Goal: Information Seeking & Learning: Learn about a topic

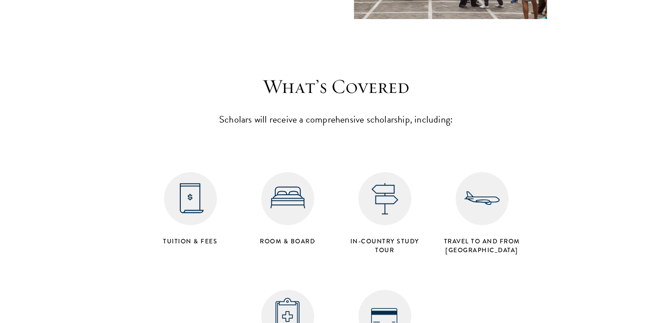
scroll to position [3517, 0]
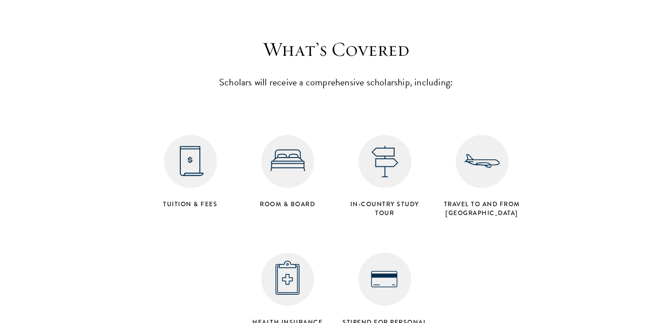
click at [202, 199] on h4 "Tuition & Fees" at bounding box center [190, 203] width 88 height 9
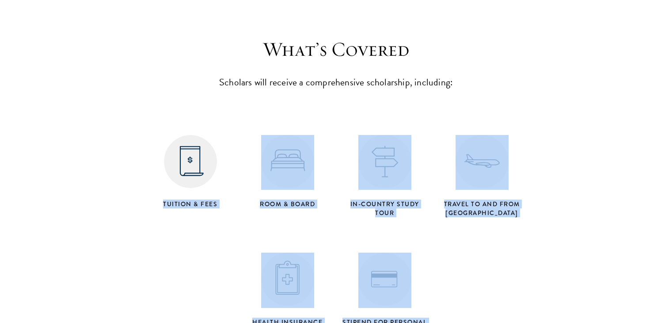
drag, startPoint x: 202, startPoint y: 171, endPoint x: 362, endPoint y: 313, distance: 213.7
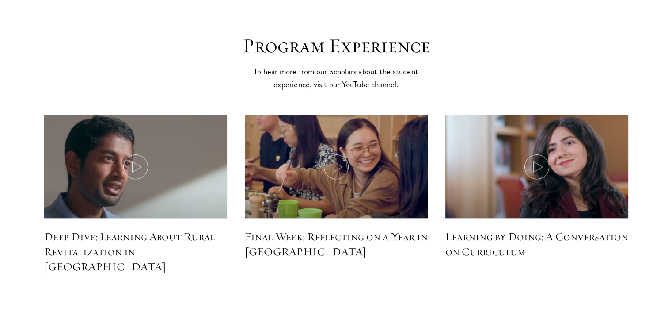
scroll to position [3884, 0]
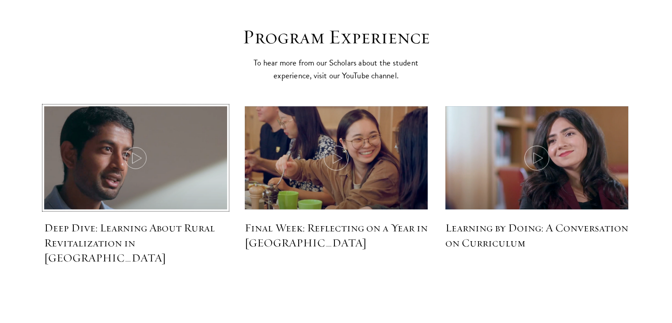
click at [131, 145] on icon at bounding box center [135, 157] width 25 height 25
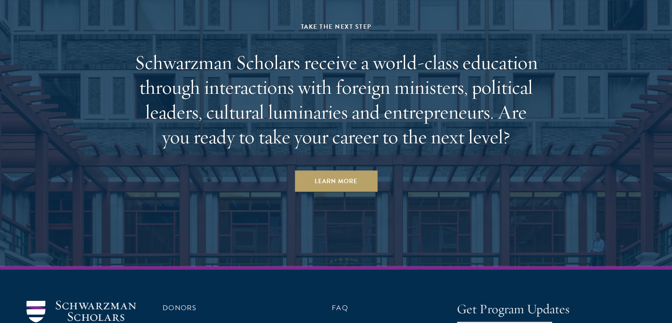
scroll to position [4583, 0]
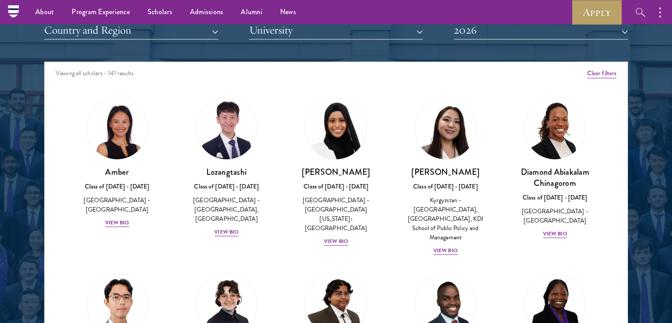
scroll to position [1083, 0]
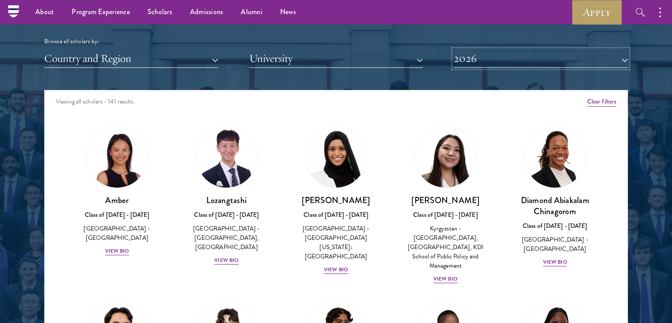
click at [465, 58] on button "2026" at bounding box center [541, 58] width 174 height 18
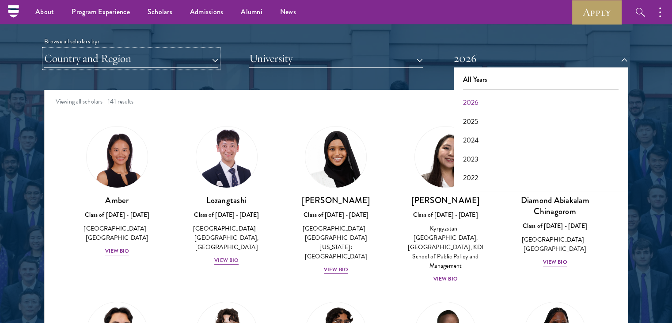
click at [198, 57] on button "Country and Region" at bounding box center [131, 58] width 174 height 18
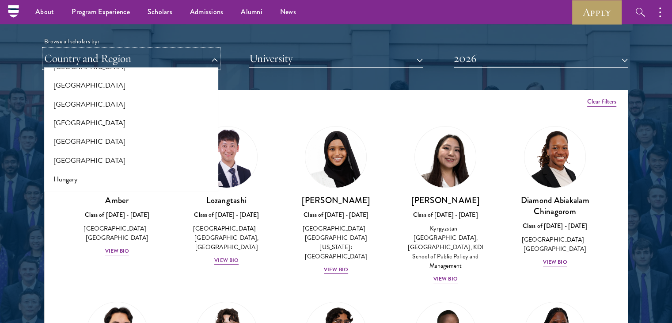
scroll to position [659, 0]
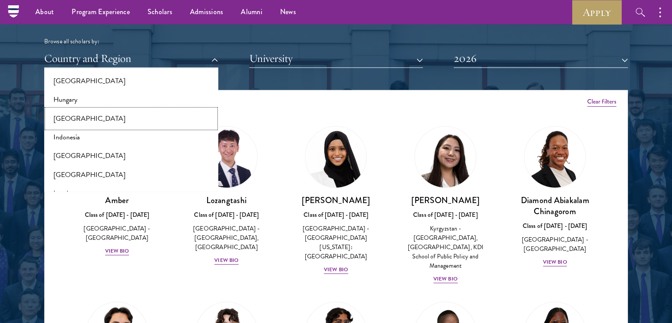
click at [122, 119] on button "[GEOGRAPHIC_DATA]" at bounding box center [131, 118] width 169 height 19
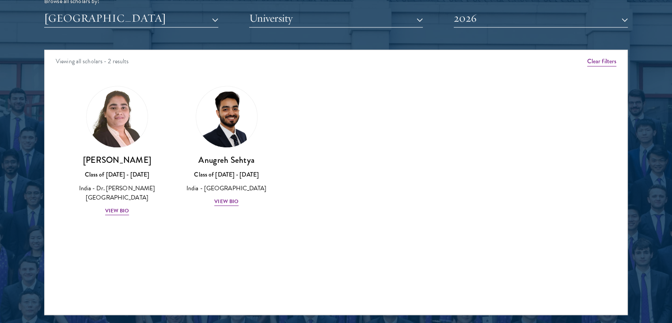
scroll to position [1133, 0]
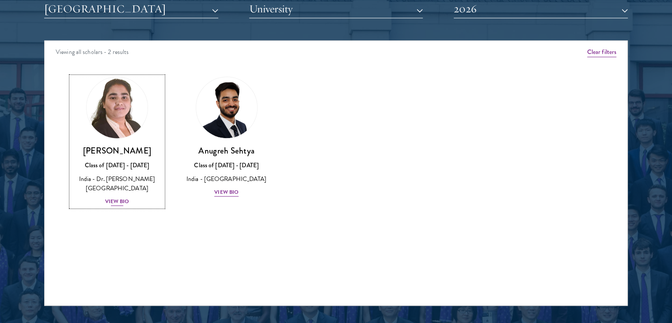
click at [124, 199] on div "View Bio" at bounding box center [117, 201] width 24 height 8
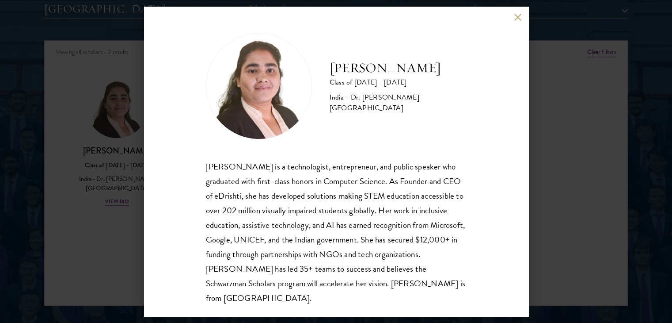
click at [289, 167] on div "[PERSON_NAME] is a technologist, entrepreneur, and public speaker who graduated…" at bounding box center [336, 232] width 261 height 146
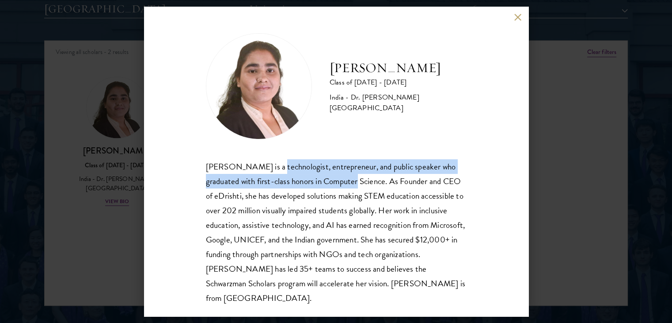
drag, startPoint x: 289, startPoint y: 167, endPoint x: 339, endPoint y: 175, distance: 50.9
click at [339, 175] on div "[PERSON_NAME] is a technologist, entrepreneur, and public speaker who graduated…" at bounding box center [336, 232] width 261 height 146
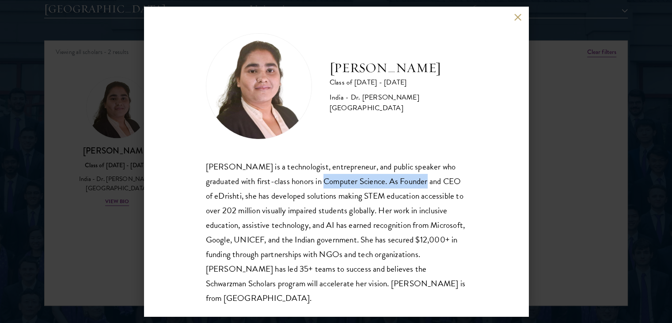
drag, startPoint x: 339, startPoint y: 175, endPoint x: 413, endPoint y: 175, distance: 73.4
click at [413, 175] on div "[PERSON_NAME] is a technologist, entrepreneur, and public speaker who graduated…" at bounding box center [336, 232] width 261 height 146
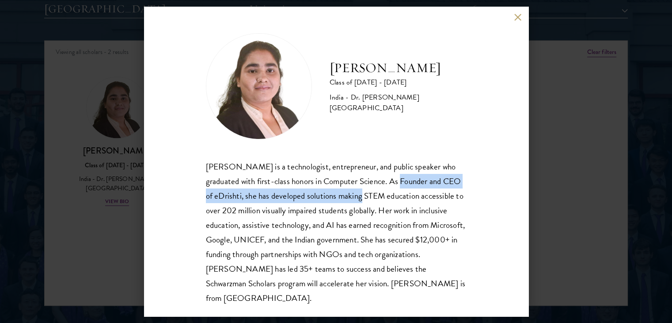
drag, startPoint x: 413, startPoint y: 175, endPoint x: 366, endPoint y: 197, distance: 51.2
click at [366, 197] on div "[PERSON_NAME] is a technologist, entrepreneur, and public speaker who graduated…" at bounding box center [336, 232] width 261 height 146
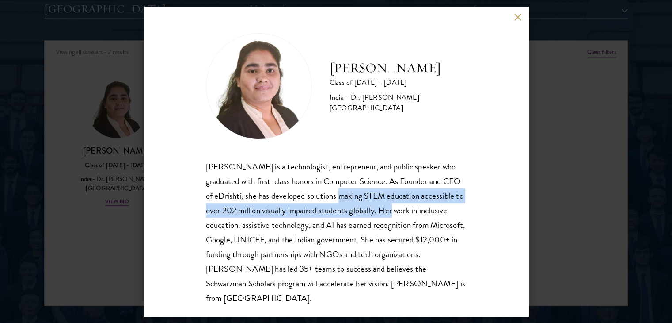
drag, startPoint x: 366, startPoint y: 197, endPoint x: 426, endPoint y: 214, distance: 62.2
click at [426, 214] on div "[PERSON_NAME] is a technologist, entrepreneur, and public speaker who graduated…" at bounding box center [336, 232] width 261 height 146
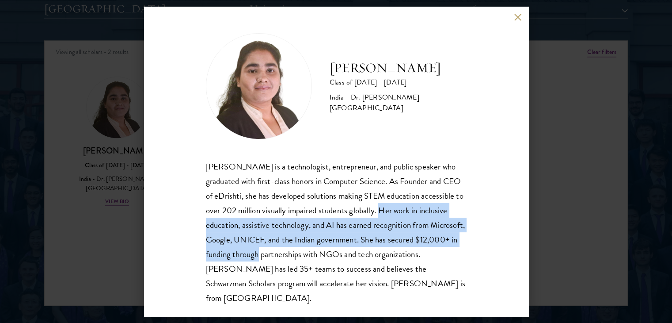
drag, startPoint x: 426, startPoint y: 214, endPoint x: 325, endPoint y: 264, distance: 112.6
click at [325, 264] on div "[PERSON_NAME] is a technologist, entrepreneur, and public speaker who graduated…" at bounding box center [336, 232] width 261 height 146
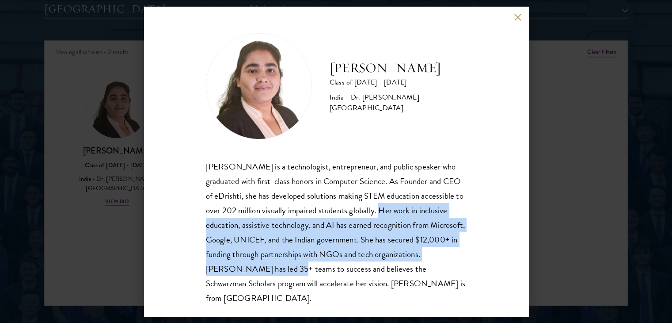
click at [325, 264] on div "[PERSON_NAME] is a technologist, entrepreneur, and public speaker who graduated…" at bounding box center [336, 232] width 261 height 146
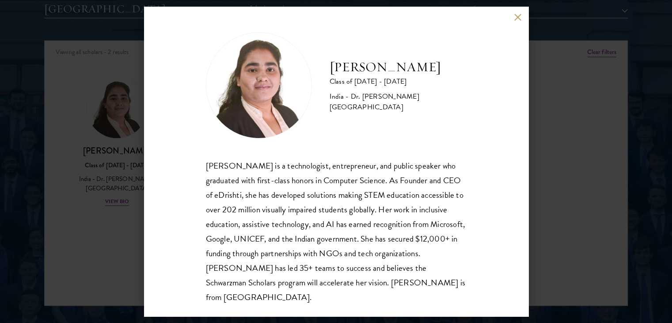
scroll to position [1, 0]
click at [339, 64] on h2 "[PERSON_NAME]" at bounding box center [398, 67] width 137 height 18
drag, startPoint x: 339, startPoint y: 64, endPoint x: 373, endPoint y: 67, distance: 34.2
click at [373, 67] on h2 "[PERSON_NAME]" at bounding box center [398, 67] width 137 height 18
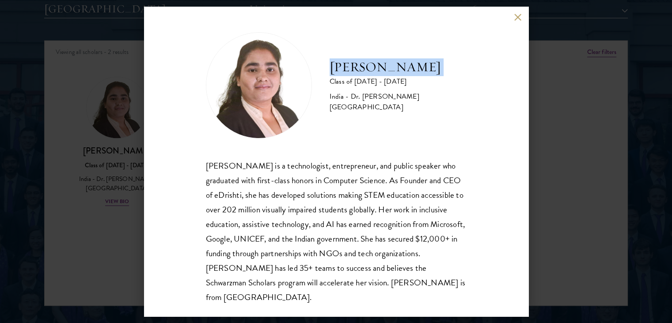
copy div "[PERSON_NAME]"
click at [514, 16] on button at bounding box center [518, 17] width 8 height 8
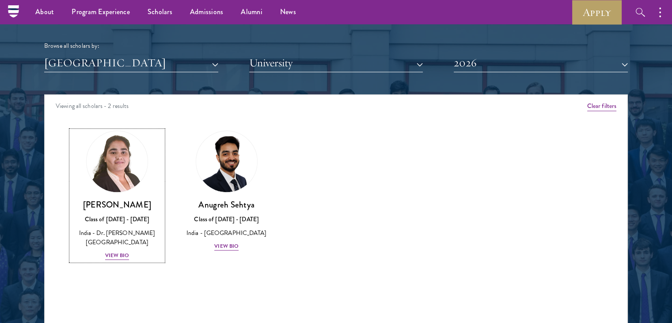
scroll to position [1078, 0]
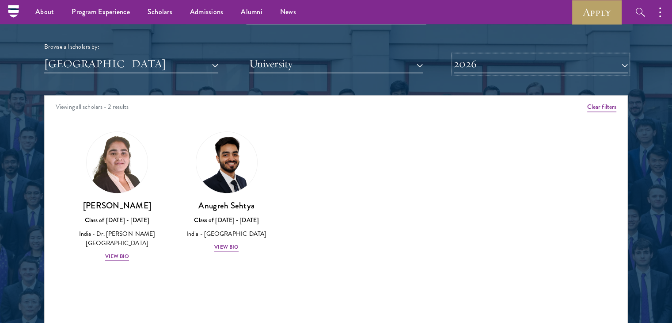
click at [475, 57] on button "2026" at bounding box center [541, 64] width 174 height 18
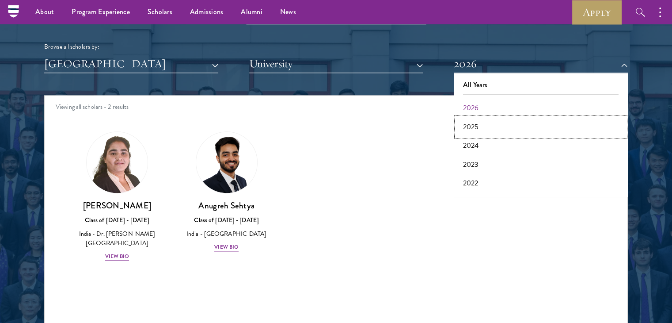
click at [479, 124] on button "2025" at bounding box center [540, 127] width 169 height 19
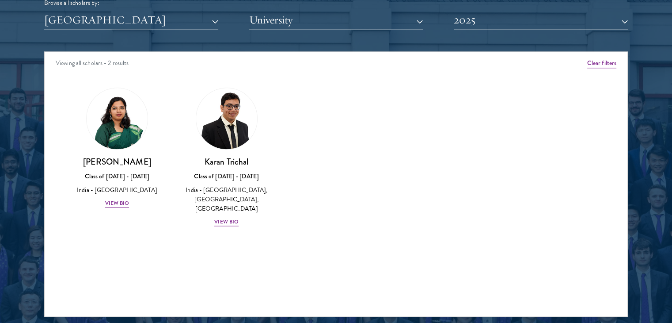
scroll to position [1122, 0]
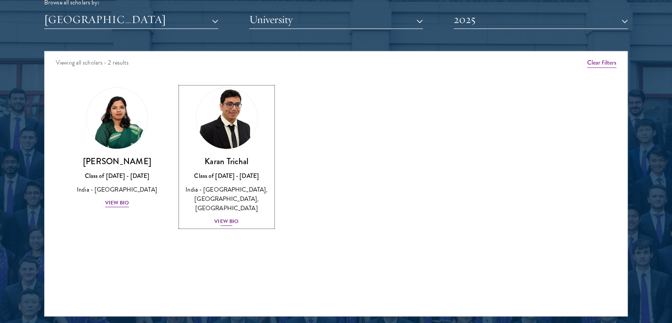
click at [230, 217] on div "View Bio" at bounding box center [226, 221] width 24 height 8
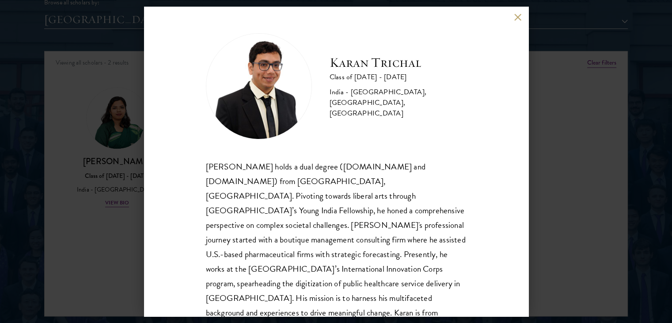
scroll to position [15, 0]
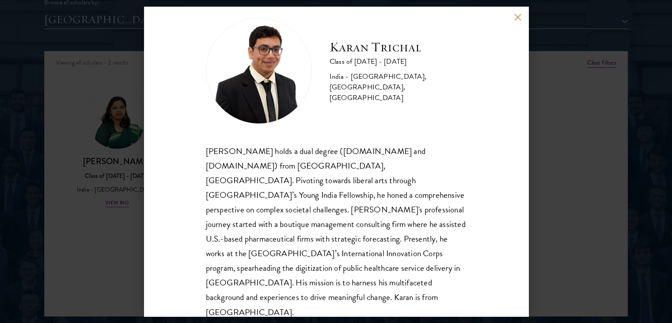
click at [256, 156] on div "[PERSON_NAME] holds a dual degree ([DOMAIN_NAME] and [DOMAIN_NAME]) from [GEOGR…" at bounding box center [336, 231] width 261 height 175
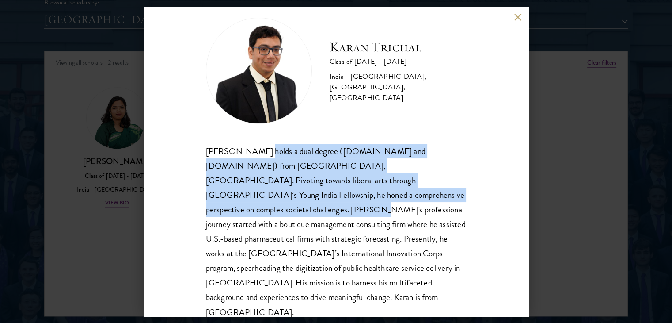
drag, startPoint x: 256, startPoint y: 156, endPoint x: 361, endPoint y: 199, distance: 112.7
click at [361, 199] on div "[PERSON_NAME] holds a dual degree ([DOMAIN_NAME] and [DOMAIN_NAME]) from [GEOGR…" at bounding box center [336, 231] width 261 height 175
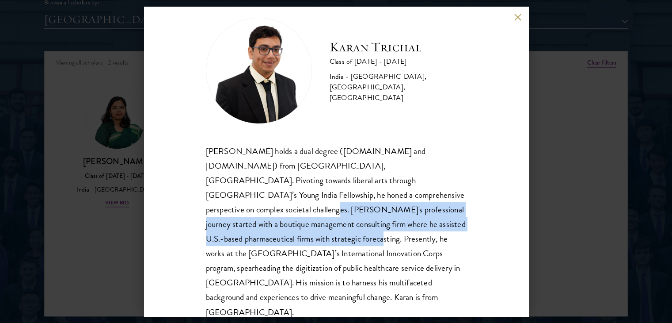
drag, startPoint x: 361, startPoint y: 199, endPoint x: 405, endPoint y: 229, distance: 53.2
click at [405, 229] on div "[PERSON_NAME] holds a dual degree ([DOMAIN_NAME] and [DOMAIN_NAME]) from [GEOGR…" at bounding box center [336, 231] width 261 height 175
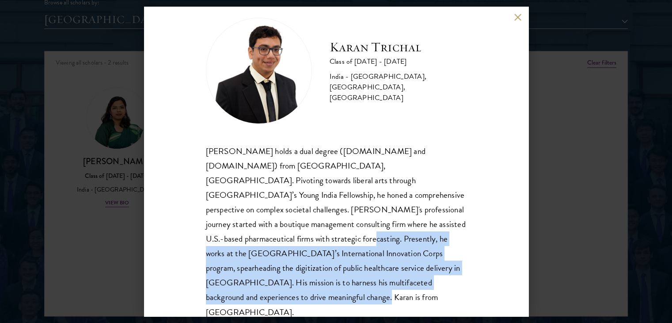
drag, startPoint x: 405, startPoint y: 229, endPoint x: 395, endPoint y: 275, distance: 46.9
click at [395, 275] on div "[PERSON_NAME] holds a dual degree ([DOMAIN_NAME] and [DOMAIN_NAME]) from [GEOGR…" at bounding box center [336, 231] width 261 height 175
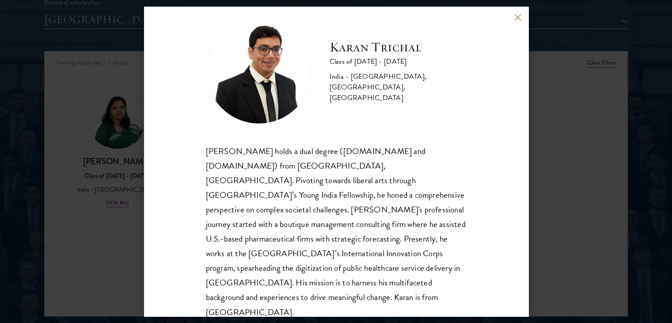
click at [518, 13] on div "[PERSON_NAME] Class of [DATE] - [DATE] [GEOGRAPHIC_DATA] - [GEOGRAPHIC_DATA], […" at bounding box center [336, 161] width 384 height 309
click at [521, 20] on button at bounding box center [518, 17] width 8 height 8
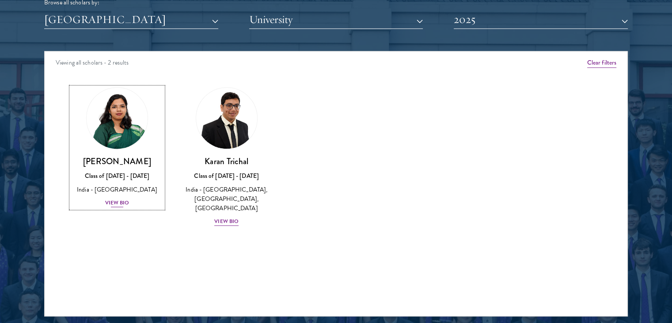
click at [115, 201] on div "View Bio" at bounding box center [117, 202] width 24 height 8
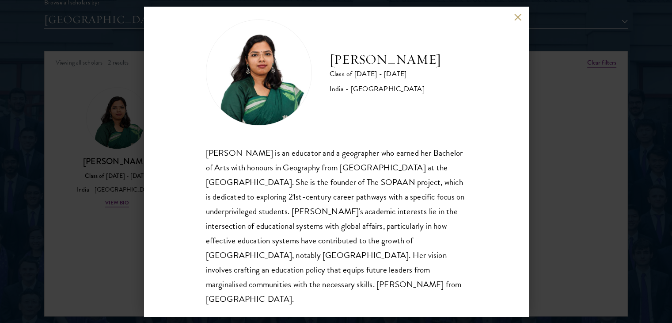
scroll to position [15, 0]
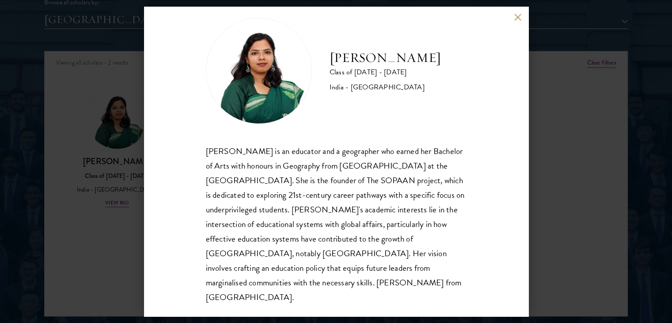
click at [334, 160] on div "[PERSON_NAME] is an educator and a geographer who earned her Bachelor of Arts w…" at bounding box center [336, 224] width 261 height 161
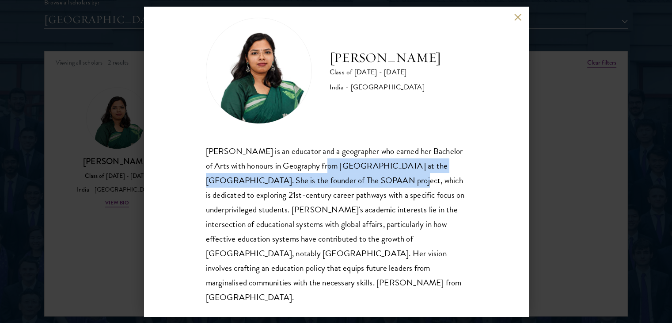
drag, startPoint x: 334, startPoint y: 160, endPoint x: 379, endPoint y: 186, distance: 51.5
click at [379, 186] on div "[PERSON_NAME] is an educator and a geographer who earned her Bachelor of Arts w…" at bounding box center [336, 224] width 261 height 161
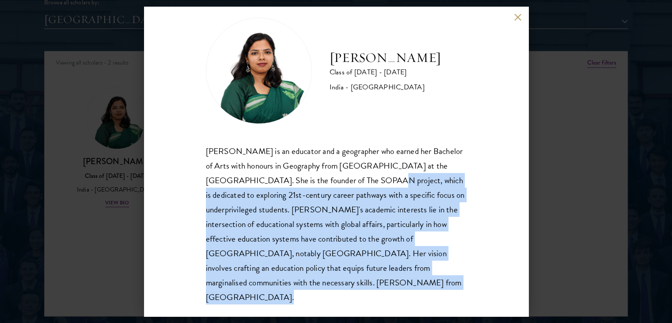
drag, startPoint x: 379, startPoint y: 186, endPoint x: 286, endPoint y: 287, distance: 137.6
click at [286, 287] on div "[PERSON_NAME] is an educator and a geographer who earned her Bachelor of Arts w…" at bounding box center [336, 224] width 261 height 161
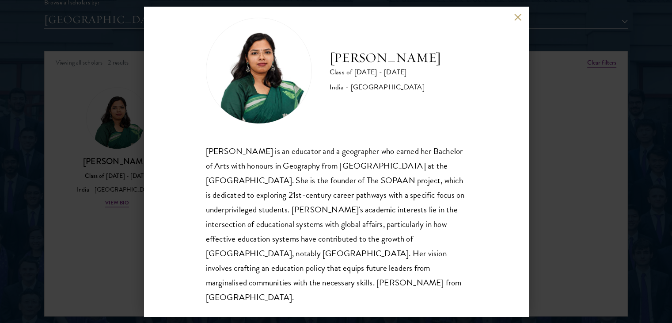
scroll to position [0, 0]
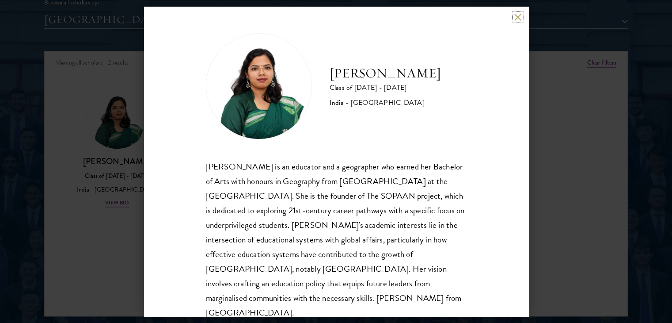
click at [517, 14] on button at bounding box center [518, 17] width 8 height 8
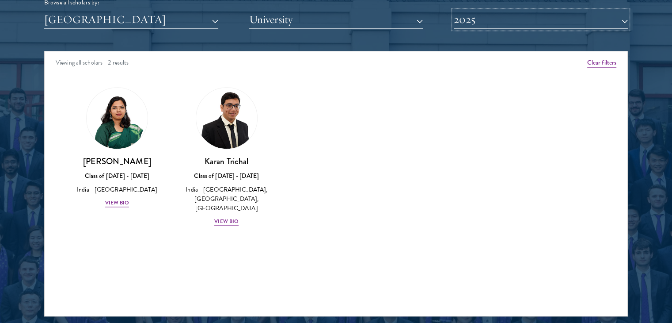
click at [537, 27] on button "2025" at bounding box center [541, 20] width 174 height 18
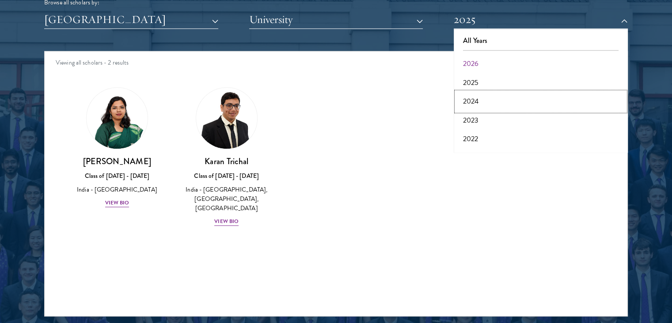
click at [484, 101] on button "2024" at bounding box center [540, 101] width 169 height 19
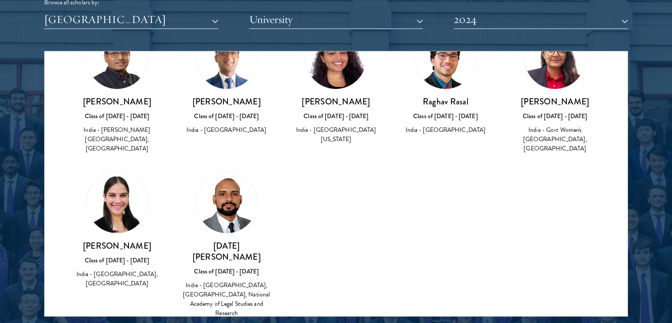
scroll to position [68, 0]
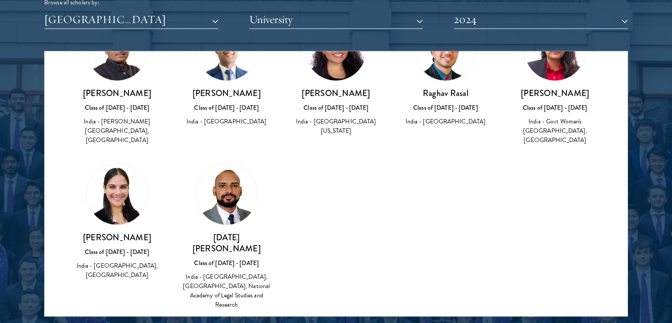
click at [121, 274] on div "India - [GEOGRAPHIC_DATA], [GEOGRAPHIC_DATA]" at bounding box center [117, 270] width 92 height 19
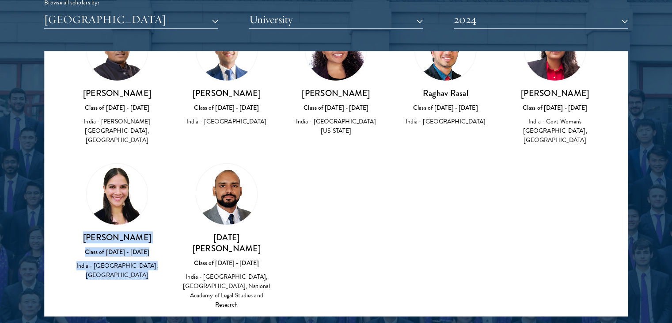
drag, startPoint x: 121, startPoint y: 274, endPoint x: 137, endPoint y: 231, distance: 46.3
click at [137, 232] on div "[PERSON_NAME] Class of [DATE] - [DATE] [GEOGRAPHIC_DATA] - [GEOGRAPHIC_DATA], […" at bounding box center [117, 256] width 92 height 49
click at [137, 232] on h3 "[PERSON_NAME]" at bounding box center [117, 237] width 92 height 11
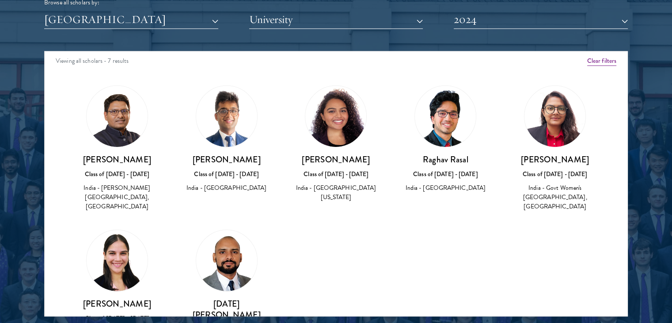
scroll to position [0, 0]
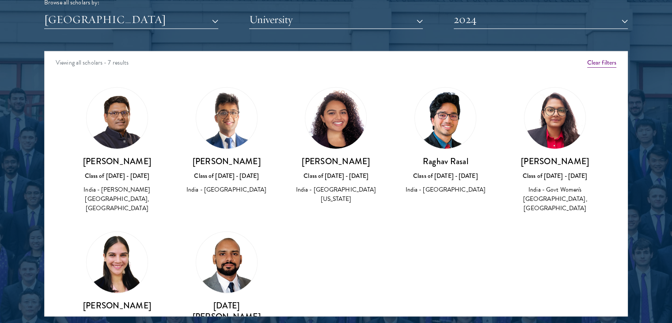
click at [125, 190] on div "India - [PERSON_NAME][GEOGRAPHIC_DATA], [GEOGRAPHIC_DATA]" at bounding box center [117, 199] width 92 height 28
drag, startPoint x: 125, startPoint y: 190, endPoint x: 152, endPoint y: 182, distance: 27.7
click at [152, 182] on div "[PERSON_NAME] Class of [DATE] - [DATE] [GEOGRAPHIC_DATA] - [PERSON_NAME][GEOGRA…" at bounding box center [117, 185] width 92 height 58
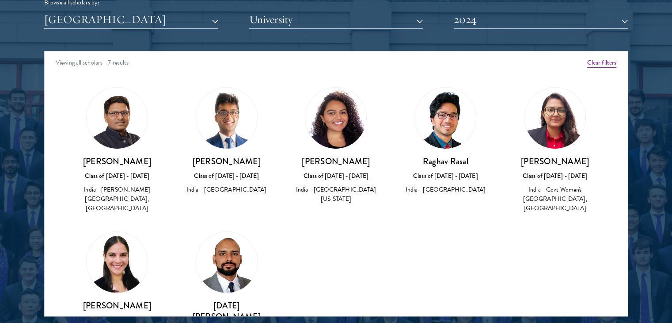
click at [215, 177] on div "Class of [DATE] - [DATE]" at bounding box center [227, 175] width 92 height 9
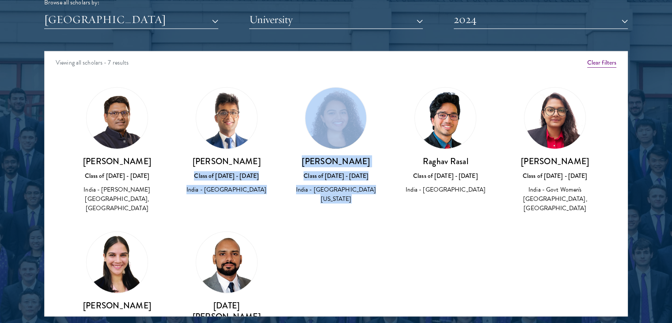
drag, startPoint x: 215, startPoint y: 177, endPoint x: 325, endPoint y: 191, distance: 111.4
click at [325, 191] on div "Amber Class of [DATE] - [DATE] [GEOGRAPHIC_DATA] - [GEOGRAPHIC_DATA] View Bio C…" at bounding box center [336, 240] width 583 height 328
click at [326, 191] on div "India - [GEOGRAPHIC_DATA][US_STATE]" at bounding box center [336, 194] width 92 height 19
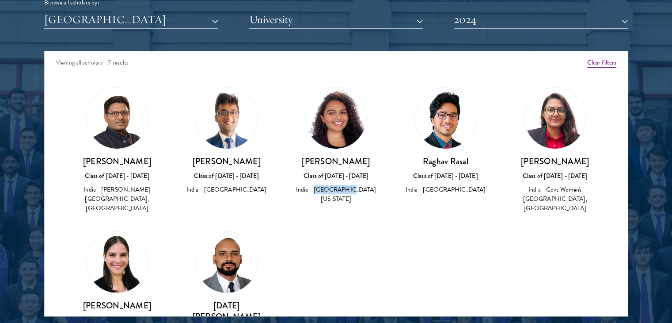
click at [326, 191] on div "India - [GEOGRAPHIC_DATA][US_STATE]" at bounding box center [336, 194] width 92 height 19
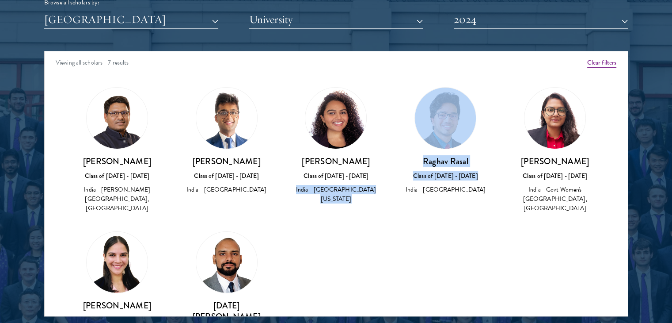
drag, startPoint x: 326, startPoint y: 191, endPoint x: 453, endPoint y: 179, distance: 127.8
click at [453, 179] on div "Amber Class of [DATE] - [DATE] [GEOGRAPHIC_DATA] - [GEOGRAPHIC_DATA] View Bio C…" at bounding box center [336, 240] width 583 height 328
click at [453, 179] on div "[PERSON_NAME] Class of [DATE] - [DATE] [GEOGRAPHIC_DATA] - [GEOGRAPHIC_DATA]" at bounding box center [445, 175] width 92 height 39
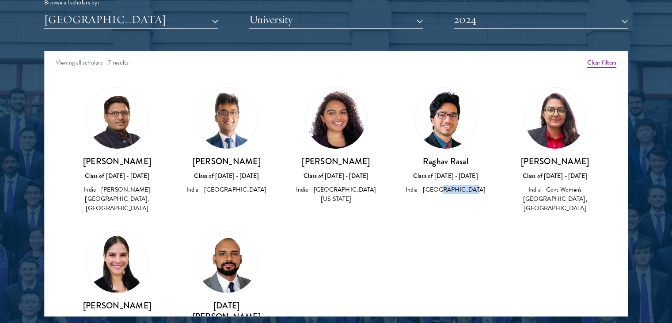
click at [453, 179] on div "[PERSON_NAME] Class of [DATE] - [DATE] [GEOGRAPHIC_DATA] - [GEOGRAPHIC_DATA]" at bounding box center [445, 175] width 92 height 39
drag, startPoint x: 453, startPoint y: 179, endPoint x: 479, endPoint y: 161, distance: 31.4
click at [479, 161] on div "[PERSON_NAME] Class of [DATE] - [DATE] [GEOGRAPHIC_DATA] - [GEOGRAPHIC_DATA]" at bounding box center [445, 175] width 92 height 39
click at [479, 161] on h3 "Raghav Rasal" at bounding box center [445, 161] width 92 height 11
click at [524, 161] on h3 "[PERSON_NAME]" at bounding box center [555, 161] width 92 height 11
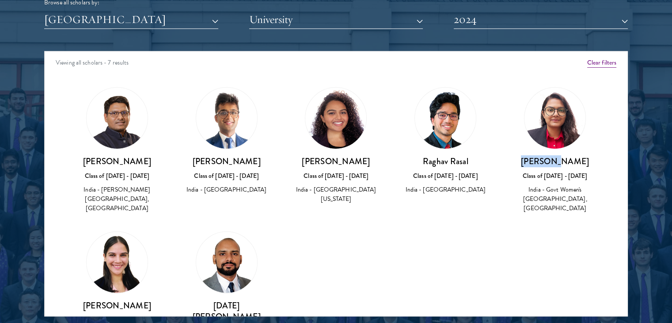
click at [524, 161] on h3 "[PERSON_NAME]" at bounding box center [555, 161] width 92 height 11
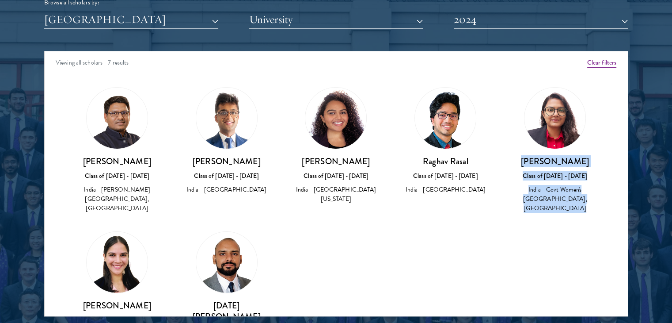
drag, startPoint x: 524, startPoint y: 161, endPoint x: 551, endPoint y: 206, distance: 53.0
click at [551, 206] on div "[PERSON_NAME] Class of [DATE] - [DATE] [GEOGRAPHIC_DATA] - Govt Women's [GEOGRA…" at bounding box center [555, 185] width 92 height 58
click at [551, 206] on div "India - Govt Women's [GEOGRAPHIC_DATA], [GEOGRAPHIC_DATA]" at bounding box center [555, 199] width 92 height 28
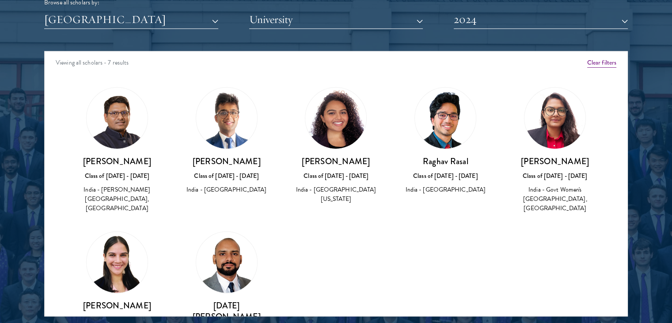
click at [539, 188] on div "India - Govt Women's [GEOGRAPHIC_DATA], [GEOGRAPHIC_DATA]" at bounding box center [555, 199] width 92 height 28
click at [527, 186] on div "India - Govt Women's [GEOGRAPHIC_DATA], [GEOGRAPHIC_DATA]" at bounding box center [555, 199] width 92 height 28
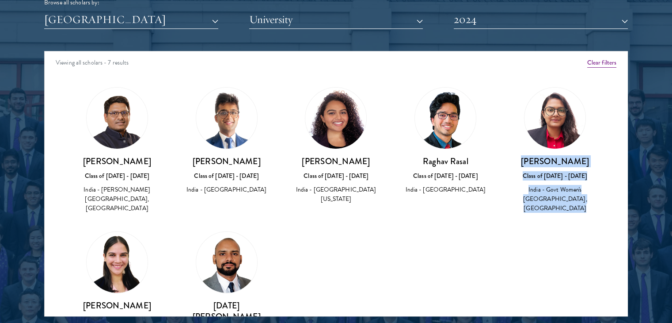
drag, startPoint x: 527, startPoint y: 186, endPoint x: 536, endPoint y: 155, distance: 31.6
click at [536, 156] on div "[PERSON_NAME] Class of [DATE] - [DATE] [GEOGRAPHIC_DATA] - Govt Women's [GEOGRA…" at bounding box center [555, 185] width 92 height 58
click at [536, 156] on h3 "[PERSON_NAME]" at bounding box center [555, 161] width 92 height 11
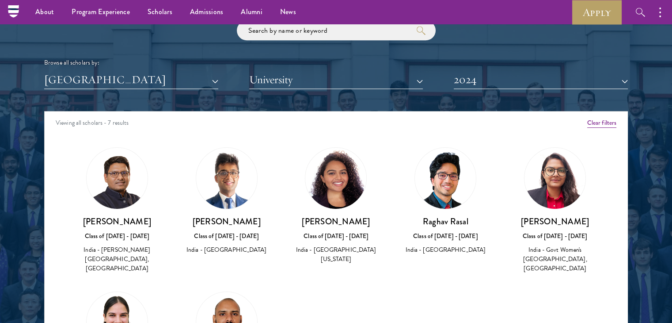
scroll to position [1062, 0]
click at [565, 82] on button "2024" at bounding box center [541, 80] width 174 height 18
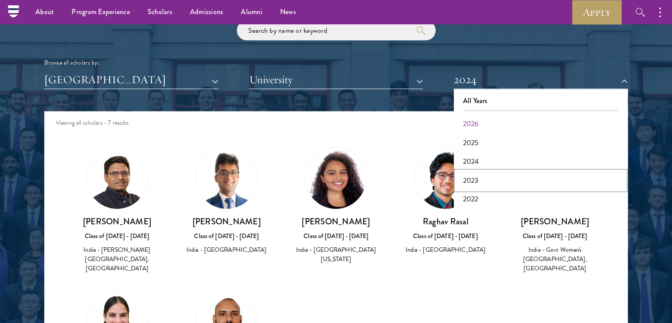
click at [505, 182] on button "2023" at bounding box center [540, 180] width 169 height 19
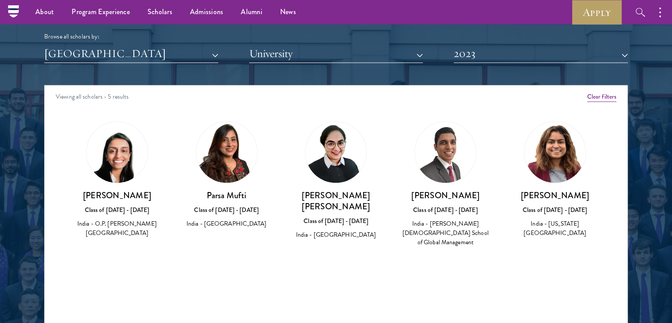
scroll to position [1082, 0]
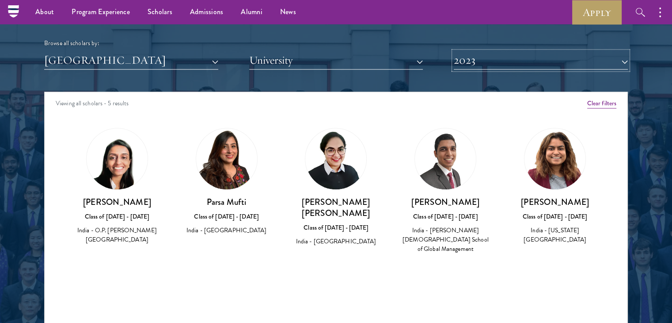
click at [533, 63] on button "2023" at bounding box center [541, 60] width 174 height 18
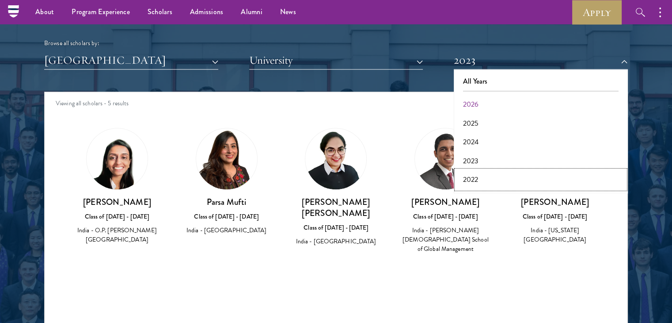
click at [487, 182] on button "2022" at bounding box center [540, 179] width 169 height 19
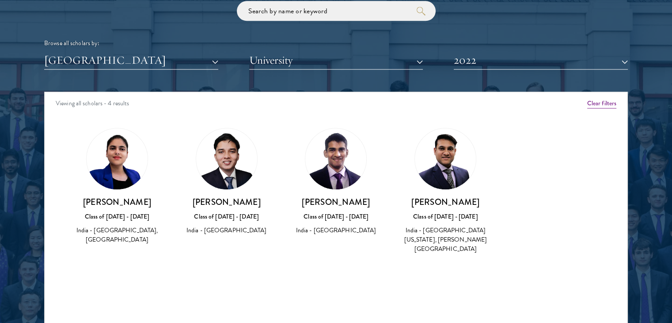
scroll to position [1104, 0]
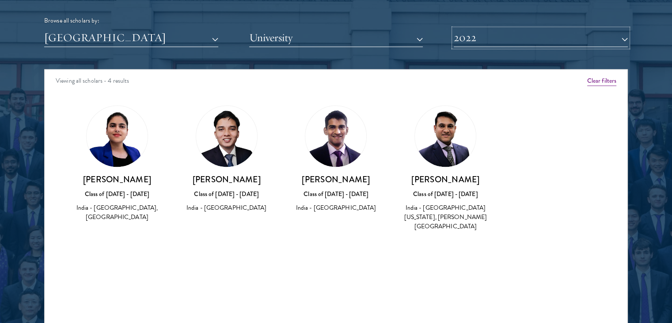
click at [512, 34] on button "2022" at bounding box center [541, 38] width 174 height 18
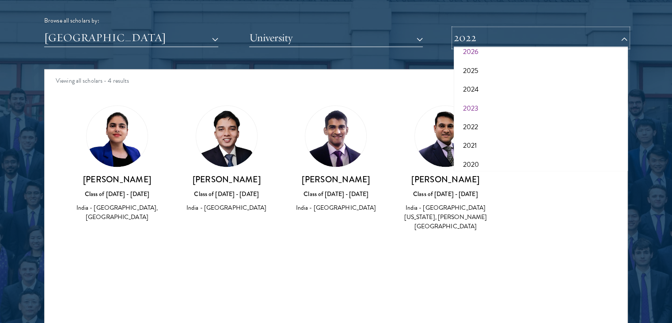
scroll to position [48, 0]
click at [489, 124] on button "2021" at bounding box center [540, 127] width 169 height 19
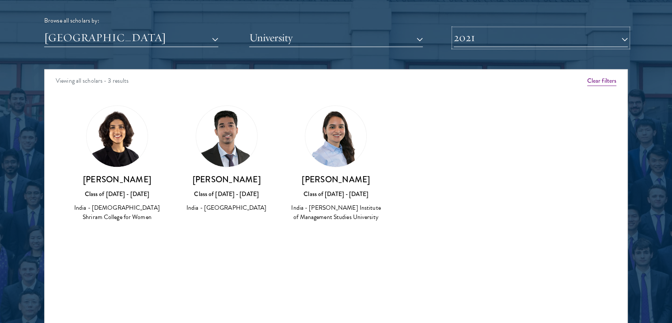
click at [481, 42] on button "2021" at bounding box center [541, 38] width 174 height 18
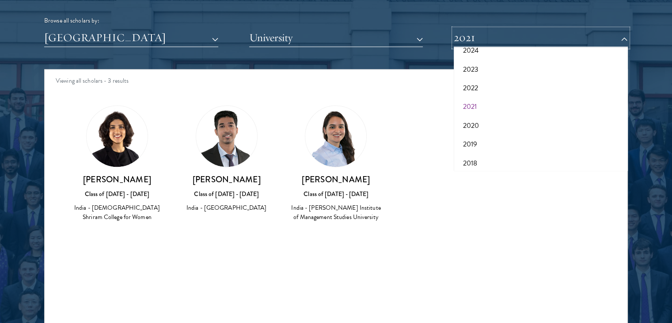
scroll to position [69, 0]
click at [474, 126] on button "2020" at bounding box center [540, 125] width 169 height 19
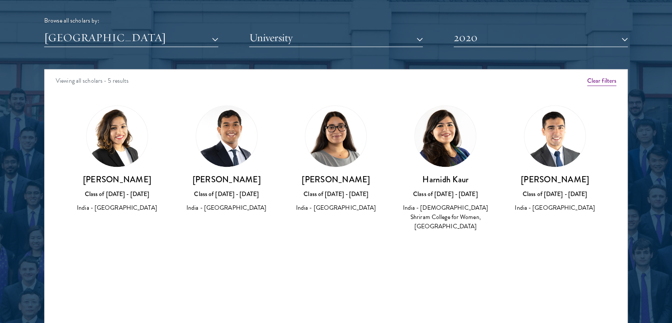
click at [209, 211] on div "India - [GEOGRAPHIC_DATA]" at bounding box center [227, 207] width 92 height 9
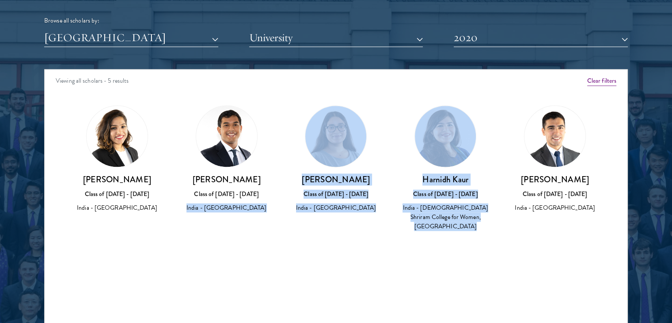
drag, startPoint x: 209, startPoint y: 211, endPoint x: 419, endPoint y: 231, distance: 211.7
click at [419, 231] on div "Amber Class of [DATE] - [DATE] [GEOGRAPHIC_DATA] - [GEOGRAPHIC_DATA] View Bio C…" at bounding box center [336, 176] width 583 height 164
click at [434, 230] on div "[PERSON_NAME] Class of [DATE] - [DATE] India - [DEMOGRAPHIC_DATA][GEOGRAPHIC_DA…" at bounding box center [446, 168] width 110 height 144
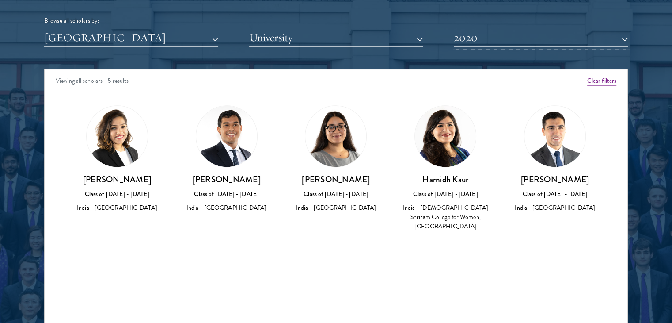
click at [506, 41] on button "2020" at bounding box center [541, 38] width 174 height 18
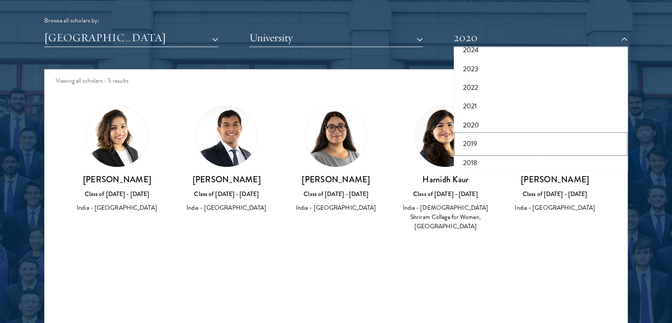
click at [479, 138] on button "2019" at bounding box center [540, 143] width 169 height 19
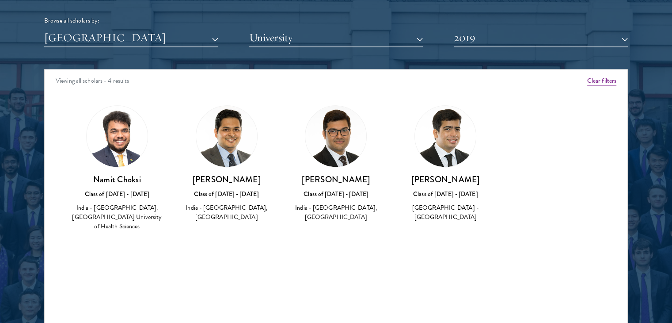
click at [361, 207] on div "India - [GEOGRAPHIC_DATA], [GEOGRAPHIC_DATA]" at bounding box center [336, 212] width 92 height 19
drag, startPoint x: 361, startPoint y: 207, endPoint x: 356, endPoint y: 217, distance: 10.7
click at [356, 217] on div "India - [GEOGRAPHIC_DATA], [GEOGRAPHIC_DATA]" at bounding box center [336, 212] width 92 height 19
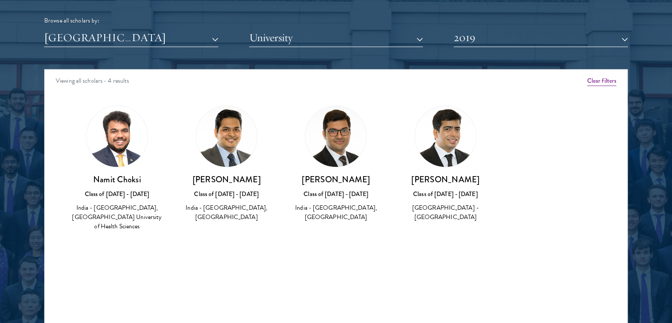
click at [356, 217] on div "India - [GEOGRAPHIC_DATA], [GEOGRAPHIC_DATA]" at bounding box center [336, 212] width 92 height 19
drag, startPoint x: 356, startPoint y: 217, endPoint x: 288, endPoint y: 200, distance: 70.0
click at [288, 200] on div "[PERSON_NAME] Class of [DATE] - [DATE] [GEOGRAPHIC_DATA] - [GEOGRAPHIC_DATA], […" at bounding box center [336, 163] width 110 height 135
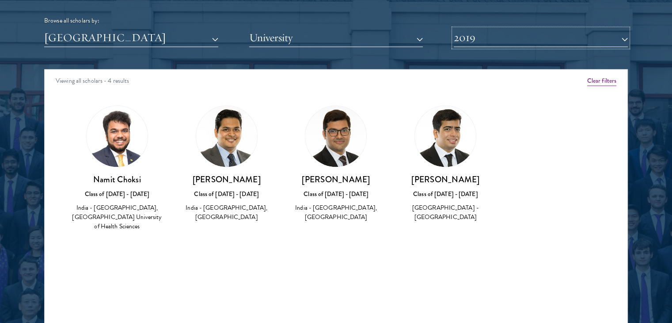
click at [480, 41] on button "2019" at bounding box center [541, 38] width 174 height 18
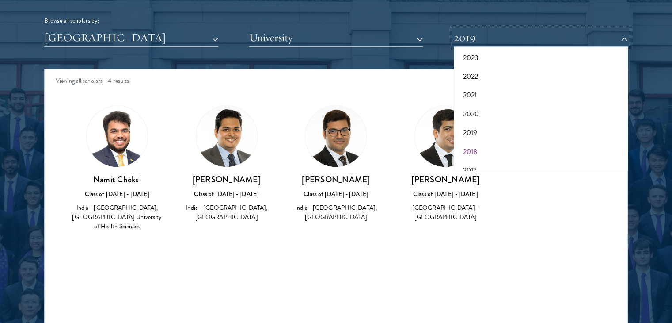
scroll to position [91, 0]
click at [489, 131] on button "2018" at bounding box center [540, 140] width 169 height 19
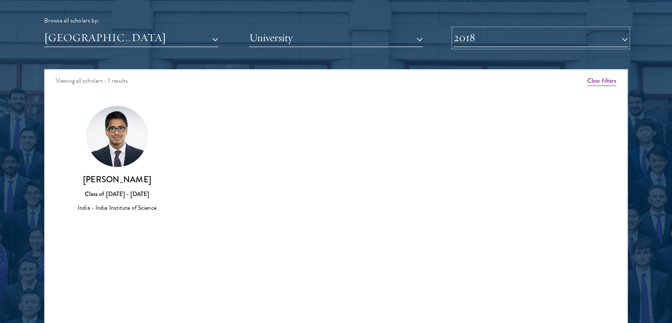
click at [491, 36] on button "2018" at bounding box center [541, 38] width 174 height 18
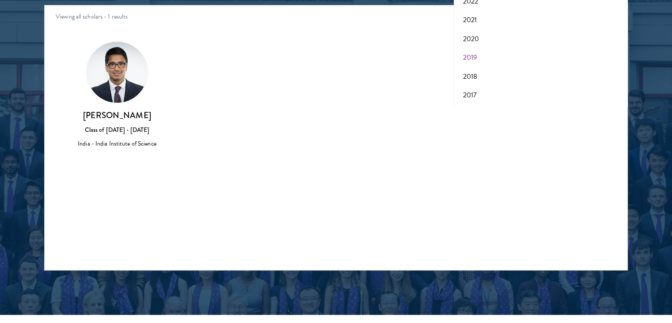
scroll to position [1172, 0]
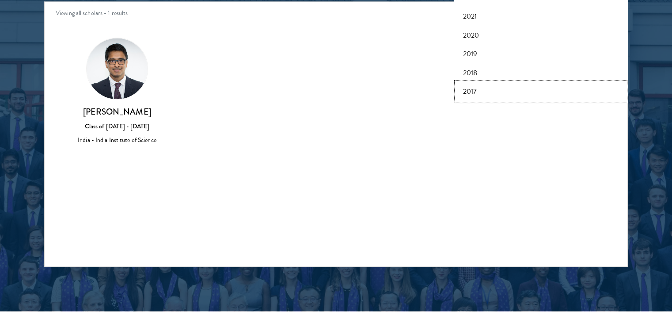
click at [475, 92] on button "2017" at bounding box center [540, 91] width 169 height 19
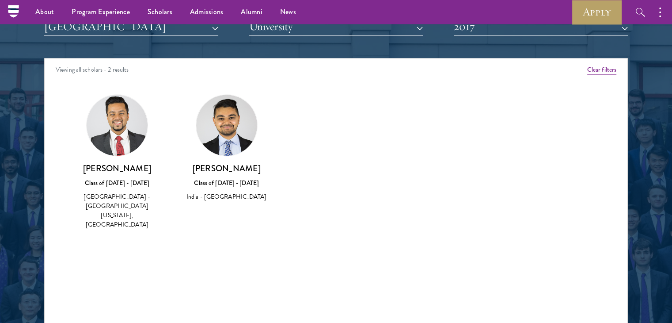
scroll to position [1113, 0]
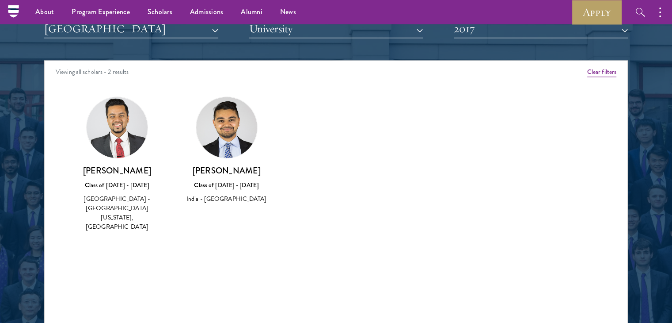
click at [89, 170] on h3 "[PERSON_NAME]" at bounding box center [117, 170] width 92 height 11
drag, startPoint x: 89, startPoint y: 170, endPoint x: 140, endPoint y: 165, distance: 51.5
click at [140, 165] on h3 "[PERSON_NAME]" at bounding box center [117, 170] width 92 height 11
copy h3 "[PERSON_NAME]"
click at [216, 170] on h3 "[PERSON_NAME]" at bounding box center [227, 170] width 92 height 11
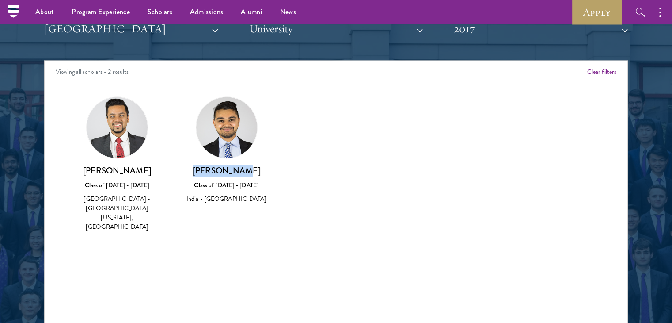
drag, startPoint x: 216, startPoint y: 170, endPoint x: 246, endPoint y: 173, distance: 29.8
click at [246, 173] on h3 "[PERSON_NAME]" at bounding box center [227, 170] width 92 height 11
copy h3 "[PERSON_NAME]"
click at [407, 133] on div "Amber Class of [DATE] - [DATE] [GEOGRAPHIC_DATA] - [GEOGRAPHIC_DATA] View Bio C…" at bounding box center [336, 171] width 583 height 173
click at [507, 35] on button "2017" at bounding box center [541, 29] width 174 height 18
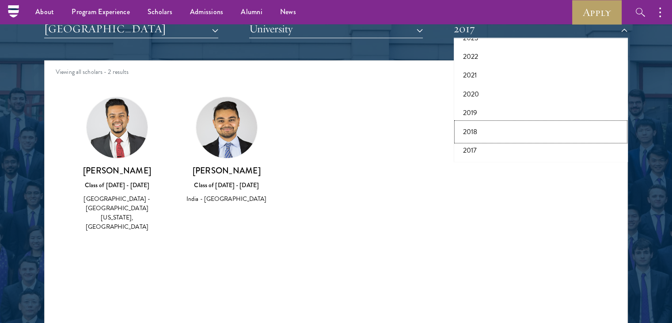
click at [485, 130] on button "2018" at bounding box center [540, 131] width 169 height 19
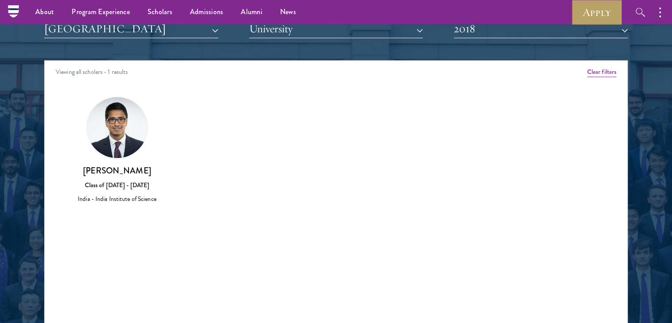
click at [82, 167] on h3 "[PERSON_NAME]" at bounding box center [117, 170] width 92 height 11
drag, startPoint x: 82, startPoint y: 167, endPoint x: 145, endPoint y: 164, distance: 63.7
click at [145, 165] on h3 "[PERSON_NAME]" at bounding box center [117, 170] width 92 height 11
copy h3 "[PERSON_NAME]"
click at [530, 34] on button "2018" at bounding box center [541, 29] width 174 height 18
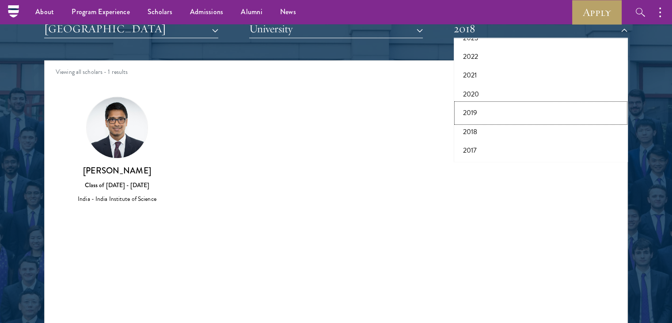
click at [483, 114] on button "2019" at bounding box center [540, 112] width 169 height 19
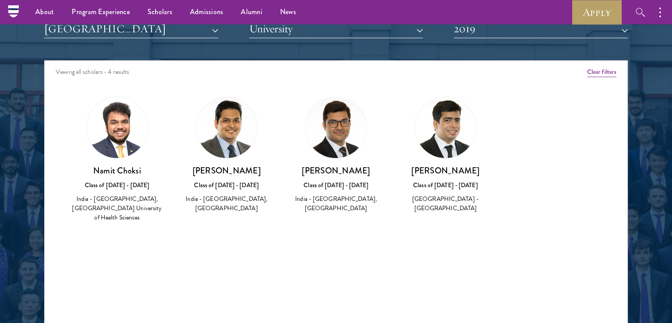
click at [105, 170] on h3 "Namit Choksi" at bounding box center [117, 170] width 92 height 11
drag, startPoint x: 105, startPoint y: 170, endPoint x: 128, endPoint y: 172, distance: 23.0
click at [128, 172] on h3 "Namit Choksi" at bounding box center [117, 170] width 92 height 11
copy h3 "Namit Choksi"
click at [221, 170] on h3 "[PERSON_NAME]" at bounding box center [227, 170] width 92 height 11
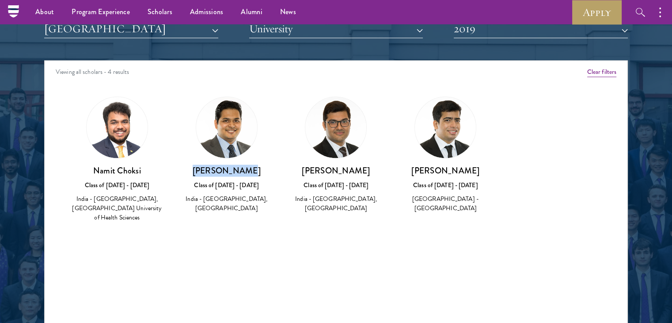
drag, startPoint x: 221, startPoint y: 170, endPoint x: 233, endPoint y: 170, distance: 12.4
click at [233, 170] on h3 "[PERSON_NAME]" at bounding box center [227, 170] width 92 height 11
copy h3 "[PERSON_NAME]"
click at [318, 167] on h3 "[PERSON_NAME]" at bounding box center [336, 170] width 92 height 11
drag, startPoint x: 318, startPoint y: 167, endPoint x: 352, endPoint y: 170, distance: 34.1
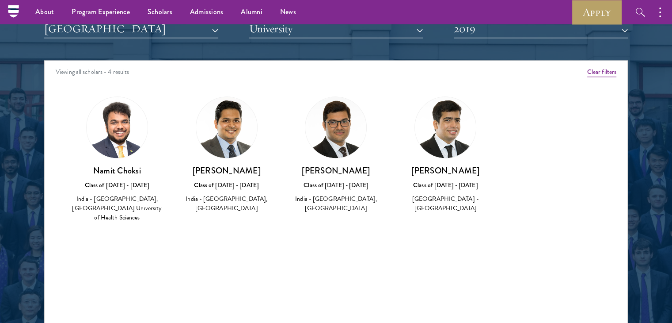
click at [352, 170] on h3 "[PERSON_NAME]" at bounding box center [336, 170] width 92 height 11
copy h3 "[PERSON_NAME]"
click at [456, 168] on h3 "[PERSON_NAME]" at bounding box center [445, 170] width 92 height 11
drag, startPoint x: 456, startPoint y: 168, endPoint x: 428, endPoint y: 168, distance: 27.8
click at [428, 168] on h3 "[PERSON_NAME]" at bounding box center [445, 170] width 92 height 11
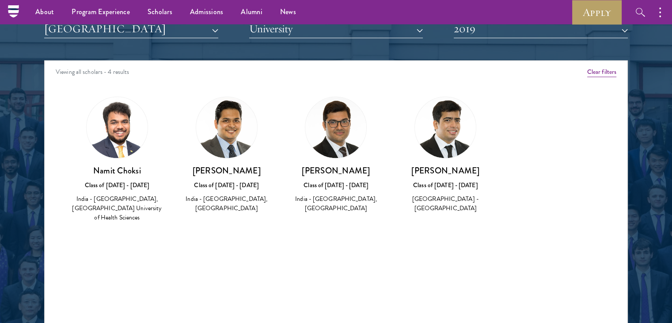
copy h3 "[PERSON_NAME]"
click at [484, 35] on button "2019" at bounding box center [541, 29] width 174 height 18
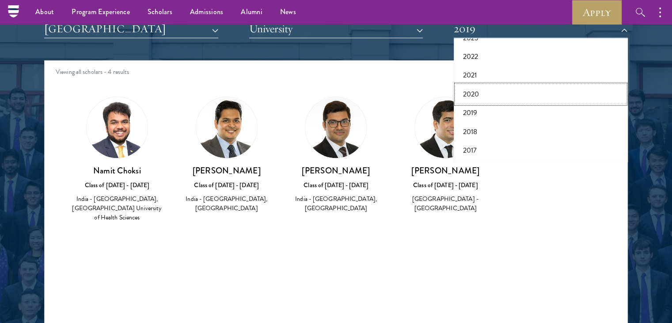
click at [486, 94] on button "2020" at bounding box center [540, 94] width 169 height 19
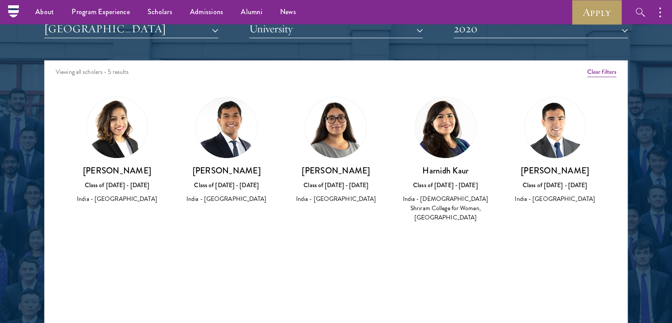
click at [101, 170] on h3 "[PERSON_NAME]" at bounding box center [117, 170] width 92 height 11
drag, startPoint x: 101, startPoint y: 170, endPoint x: 127, endPoint y: 172, distance: 26.6
click at [127, 172] on h3 "[PERSON_NAME]" at bounding box center [117, 170] width 92 height 11
copy h3 "[PERSON_NAME]"
click at [217, 165] on h3 "[PERSON_NAME]" at bounding box center [227, 170] width 92 height 11
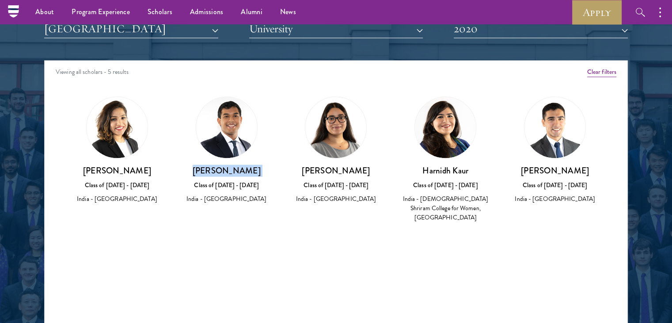
drag, startPoint x: 217, startPoint y: 164, endPoint x: 253, endPoint y: 164, distance: 35.8
click at [253, 165] on h3 "[PERSON_NAME]" at bounding box center [227, 170] width 92 height 11
copy div "[PERSON_NAME]"
click at [312, 170] on h3 "[PERSON_NAME]" at bounding box center [336, 170] width 92 height 11
drag, startPoint x: 312, startPoint y: 170, endPoint x: 346, endPoint y: 170, distance: 33.6
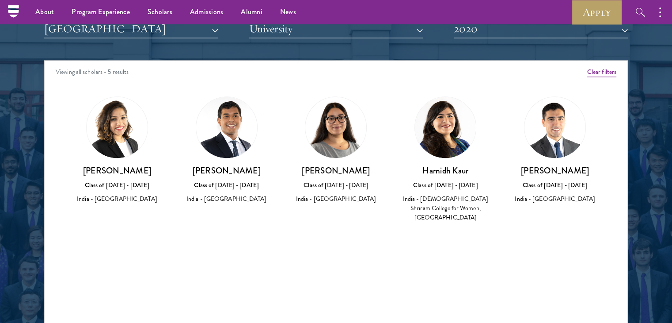
click at [346, 170] on h3 "[PERSON_NAME]" at bounding box center [336, 170] width 92 height 11
click at [451, 172] on h3 "Harnidh Kaur" at bounding box center [445, 170] width 92 height 11
drag, startPoint x: 451, startPoint y: 172, endPoint x: 460, endPoint y: 173, distance: 8.4
click at [460, 173] on h3 "Harnidh Kaur" at bounding box center [445, 170] width 92 height 11
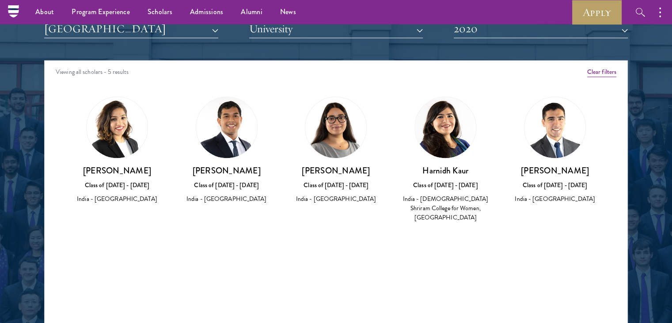
click at [547, 173] on h3 "[PERSON_NAME]" at bounding box center [555, 170] width 92 height 11
drag, startPoint x: 547, startPoint y: 173, endPoint x: 563, endPoint y: 173, distance: 15.9
click at [563, 173] on h3 "[PERSON_NAME]" at bounding box center [555, 170] width 92 height 11
click at [507, 37] on button "2020" at bounding box center [541, 29] width 174 height 18
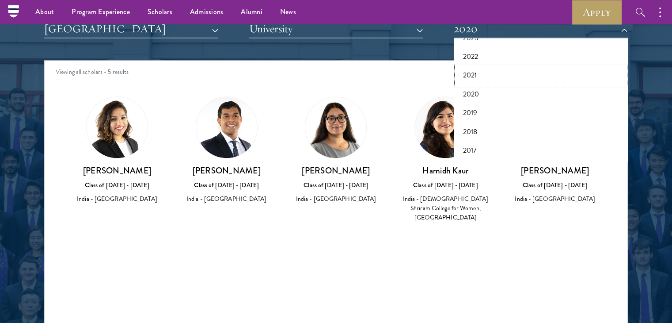
click at [491, 77] on button "2021" at bounding box center [540, 75] width 169 height 19
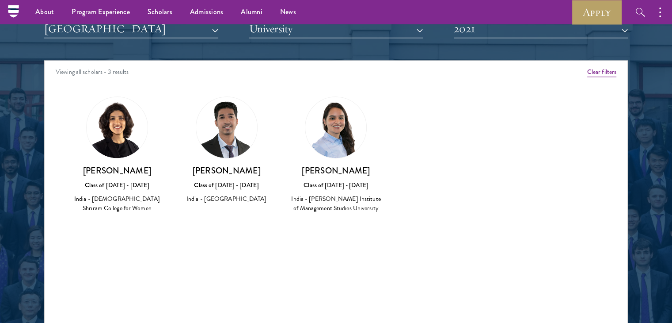
click at [131, 172] on h3 "[PERSON_NAME]" at bounding box center [117, 170] width 92 height 11
drag, startPoint x: 131, startPoint y: 172, endPoint x: 114, endPoint y: 172, distance: 16.8
click at [114, 172] on h3 "[PERSON_NAME]" at bounding box center [117, 170] width 92 height 11
click at [224, 175] on h3 "[PERSON_NAME]" at bounding box center [227, 170] width 92 height 11
drag, startPoint x: 224, startPoint y: 175, endPoint x: 213, endPoint y: 173, distance: 11.7
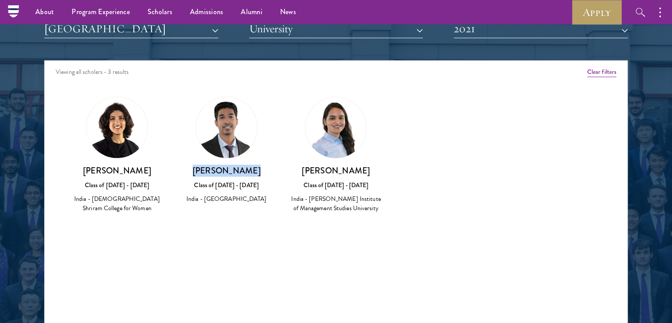
click at [213, 173] on h3 "[PERSON_NAME]" at bounding box center [227, 170] width 92 height 11
click at [332, 165] on h3 "[PERSON_NAME]" at bounding box center [336, 170] width 92 height 11
drag, startPoint x: 332, startPoint y: 164, endPoint x: 351, endPoint y: 166, distance: 18.7
click at [351, 166] on h3 "[PERSON_NAME]" at bounding box center [336, 170] width 92 height 11
click at [548, 33] on button "2021" at bounding box center [541, 29] width 174 height 18
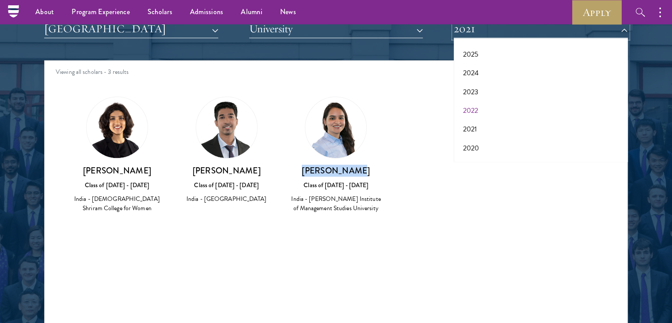
scroll to position [37, 0]
click at [476, 113] on button "2022" at bounding box center [540, 111] width 169 height 19
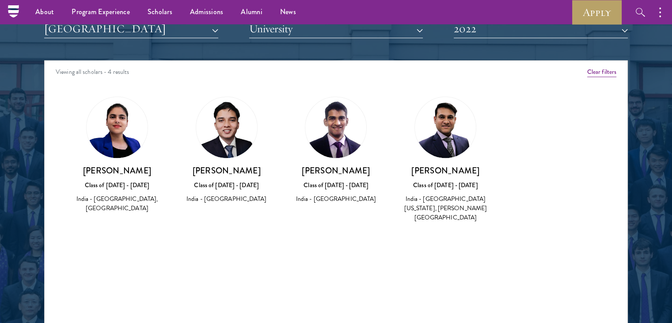
click at [113, 171] on h3 "[PERSON_NAME]" at bounding box center [117, 170] width 92 height 11
drag, startPoint x: 113, startPoint y: 171, endPoint x: 125, endPoint y: 171, distance: 12.4
click at [125, 171] on h3 "[PERSON_NAME]" at bounding box center [117, 170] width 92 height 11
click at [207, 171] on h3 "[PERSON_NAME]" at bounding box center [227, 170] width 92 height 11
drag, startPoint x: 207, startPoint y: 171, endPoint x: 260, endPoint y: 175, distance: 53.6
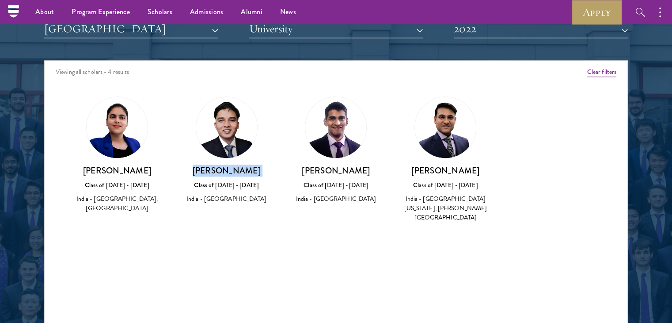
click at [260, 175] on h3 "[PERSON_NAME]" at bounding box center [227, 170] width 92 height 11
click at [323, 171] on h3 "[PERSON_NAME]" at bounding box center [336, 170] width 92 height 11
drag, startPoint x: 323, startPoint y: 171, endPoint x: 341, endPoint y: 171, distance: 17.7
click at [341, 171] on h3 "[PERSON_NAME]" at bounding box center [336, 170] width 92 height 11
click at [432, 171] on h3 "[PERSON_NAME]" at bounding box center [445, 170] width 92 height 11
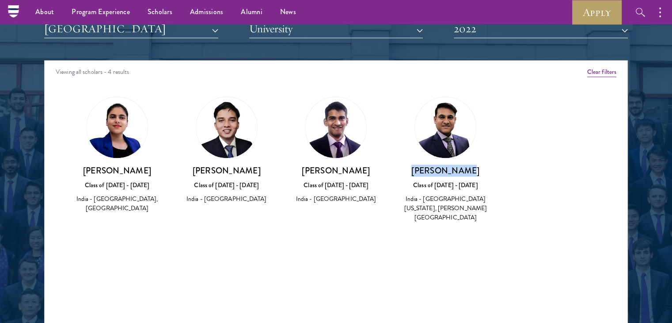
drag, startPoint x: 432, startPoint y: 171, endPoint x: 456, endPoint y: 173, distance: 23.5
click at [456, 173] on h3 "[PERSON_NAME]" at bounding box center [445, 170] width 92 height 11
click at [534, 133] on div "Amber Class of [DATE] - [DATE] [GEOGRAPHIC_DATA] - [GEOGRAPHIC_DATA] View Bio C…" at bounding box center [336, 167] width 583 height 164
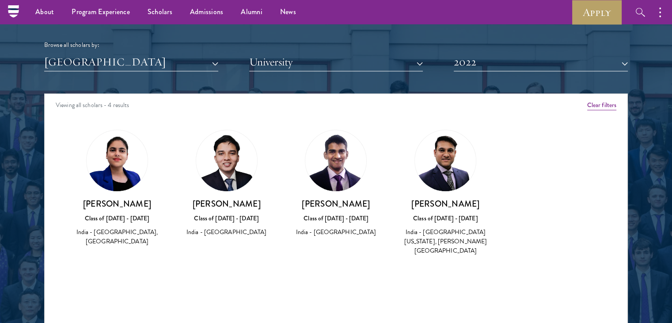
scroll to position [1069, 0]
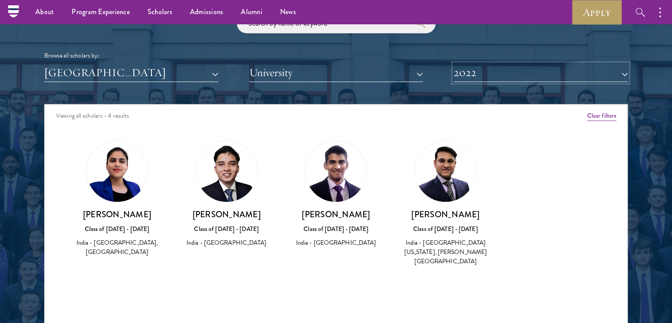
click at [535, 75] on button "2022" at bounding box center [541, 73] width 174 height 18
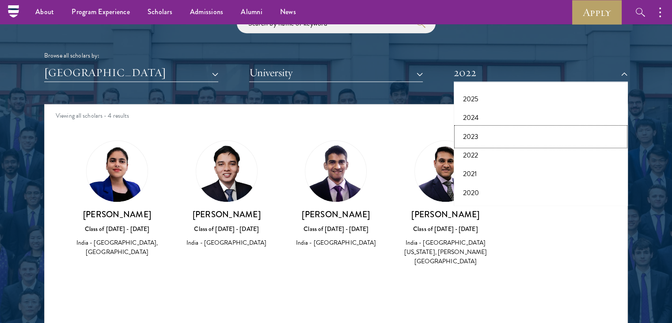
click at [487, 131] on button "2023" at bounding box center [540, 136] width 169 height 19
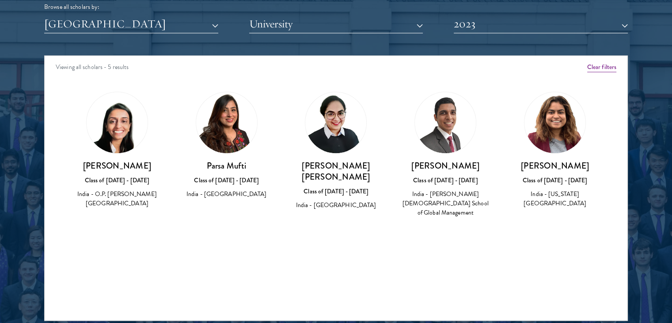
scroll to position [1117, 0]
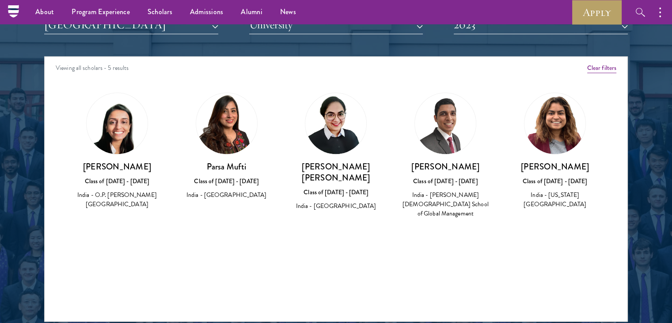
click at [310, 166] on h3 "[PERSON_NAME] [PERSON_NAME]" at bounding box center [336, 172] width 92 height 22
drag, startPoint x: 310, startPoint y: 166, endPoint x: 347, endPoint y: 167, distance: 36.7
click at [347, 167] on h3 "[PERSON_NAME] [PERSON_NAME]" at bounding box center [336, 172] width 92 height 22
click at [439, 166] on h3 "[PERSON_NAME]" at bounding box center [445, 166] width 92 height 11
drag, startPoint x: 439, startPoint y: 166, endPoint x: 463, endPoint y: 169, distance: 23.6
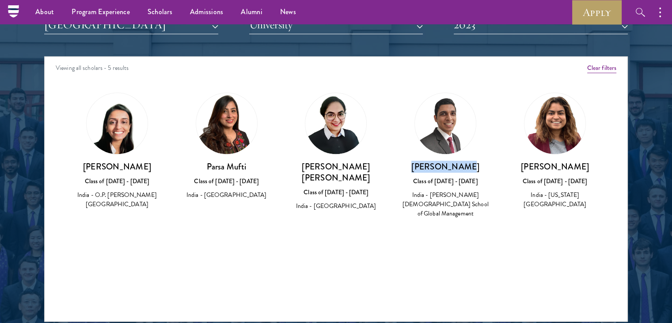
click at [463, 169] on h3 "[PERSON_NAME]" at bounding box center [445, 166] width 92 height 11
click at [111, 167] on h3 "[PERSON_NAME]" at bounding box center [117, 166] width 92 height 11
drag, startPoint x: 111, startPoint y: 167, endPoint x: 102, endPoint y: 167, distance: 9.3
click at [102, 167] on h3 "[PERSON_NAME]" at bounding box center [117, 166] width 92 height 11
click at [537, 164] on h3 "[PERSON_NAME]" at bounding box center [555, 166] width 92 height 11
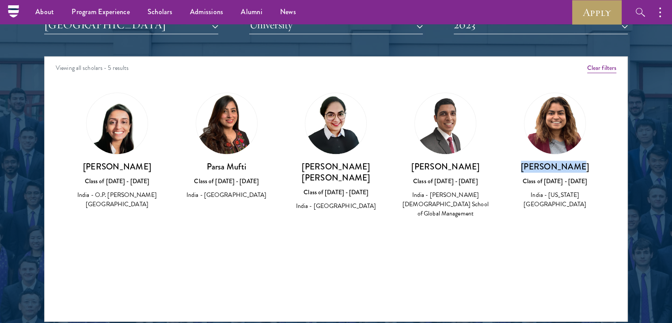
drag, startPoint x: 537, startPoint y: 164, endPoint x: 573, endPoint y: 170, distance: 36.7
click at [573, 170] on h3 "[PERSON_NAME]" at bounding box center [555, 166] width 92 height 11
click at [478, 27] on button "2023" at bounding box center [541, 25] width 174 height 18
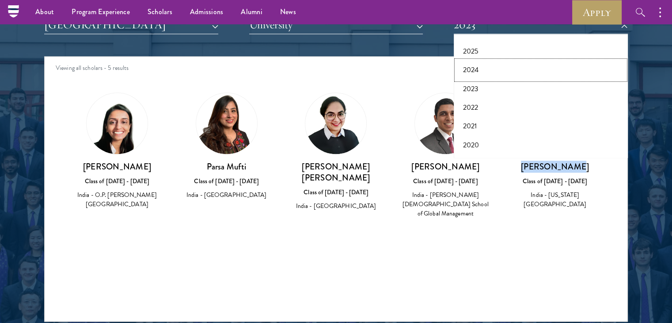
click at [478, 63] on button "2024" at bounding box center [540, 70] width 169 height 19
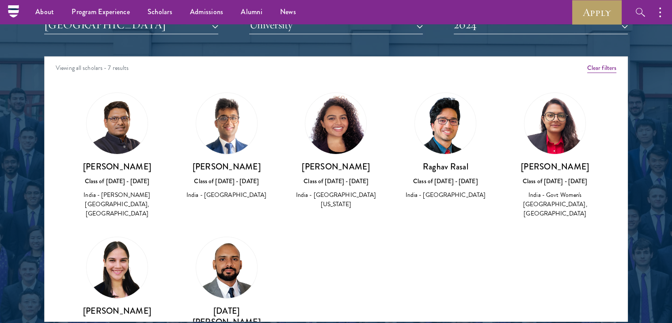
click at [127, 161] on h3 "[PERSON_NAME]" at bounding box center [117, 166] width 92 height 11
drag, startPoint x: 127, startPoint y: 161, endPoint x: 105, endPoint y: 167, distance: 23.4
click at [105, 167] on h3 "[PERSON_NAME]" at bounding box center [117, 166] width 92 height 11
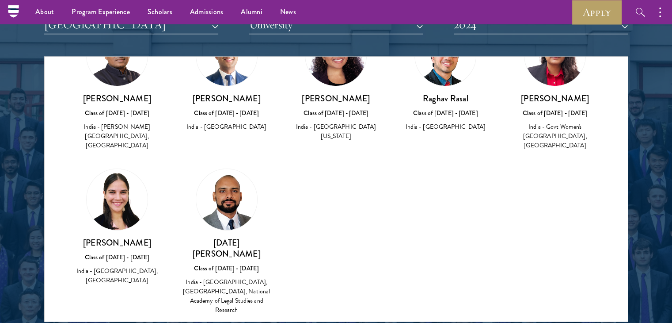
scroll to position [25, 0]
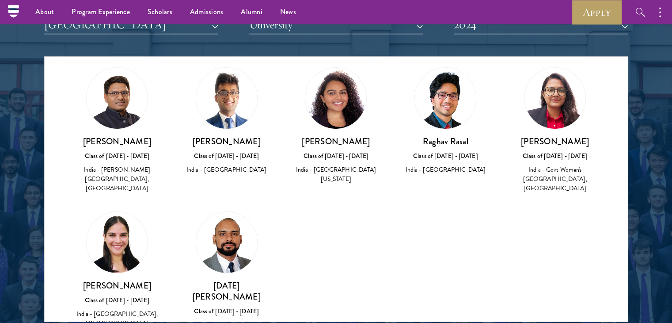
click at [224, 140] on h3 "[PERSON_NAME]" at bounding box center [227, 141] width 92 height 11
drag, startPoint x: 224, startPoint y: 140, endPoint x: 214, endPoint y: 140, distance: 10.2
click at [214, 140] on h3 "[PERSON_NAME]" at bounding box center [227, 141] width 92 height 11
drag, startPoint x: 214, startPoint y: 140, endPoint x: 229, endPoint y: 140, distance: 15.0
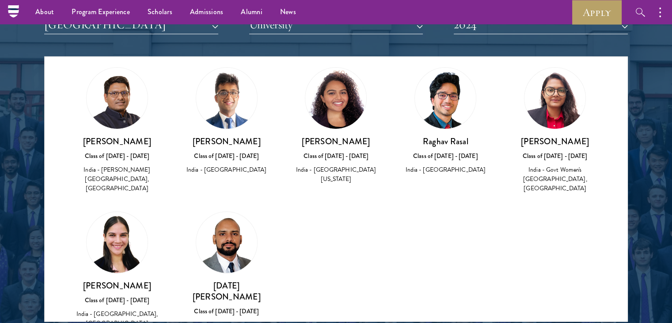
click at [229, 140] on h3 "[PERSON_NAME]" at bounding box center [227, 141] width 92 height 11
click at [325, 137] on h3 "[PERSON_NAME]" at bounding box center [336, 141] width 92 height 11
drag, startPoint x: 325, startPoint y: 137, endPoint x: 342, endPoint y: 137, distance: 16.4
click at [342, 137] on h3 "[PERSON_NAME]" at bounding box center [336, 141] width 92 height 11
click at [438, 136] on h3 "Raghav Rasal" at bounding box center [445, 141] width 92 height 11
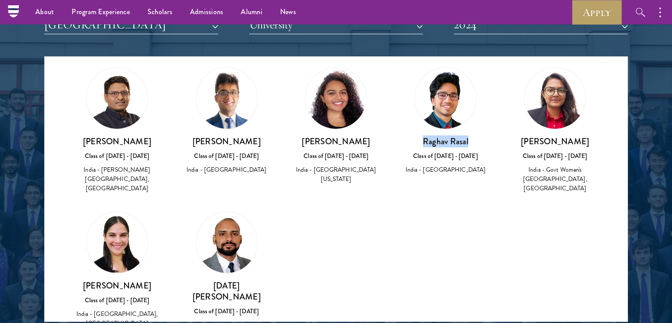
drag, startPoint x: 438, startPoint y: 136, endPoint x: 461, endPoint y: 136, distance: 23.0
click at [461, 136] on h3 "Raghav Rasal" at bounding box center [445, 141] width 92 height 11
click at [531, 141] on h3 "[PERSON_NAME]" at bounding box center [555, 141] width 92 height 11
drag, startPoint x: 531, startPoint y: 141, endPoint x: 559, endPoint y: 141, distance: 27.8
click at [559, 141] on h3 "[PERSON_NAME]" at bounding box center [555, 141] width 92 height 11
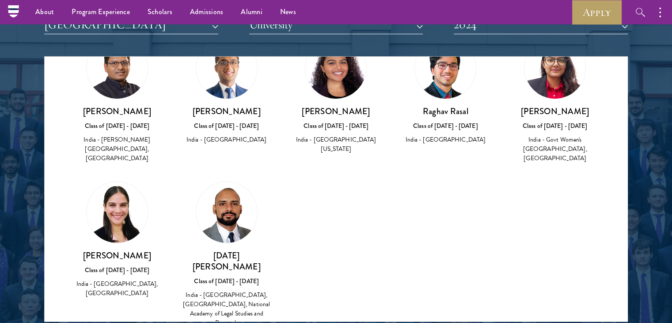
scroll to position [57, 0]
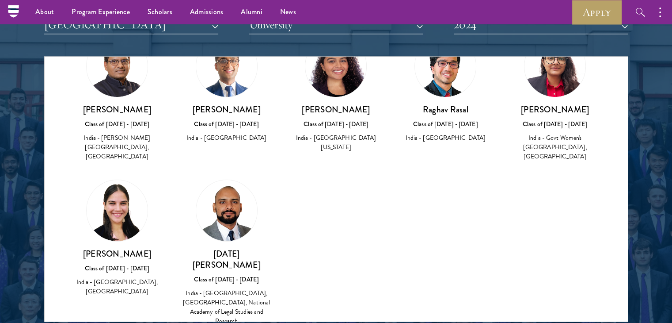
click at [454, 110] on h3 "Raghav Rasal" at bounding box center [445, 109] width 92 height 11
drag, startPoint x: 454, startPoint y: 110, endPoint x: 428, endPoint y: 107, distance: 25.8
click at [428, 107] on h3 "Raghav Rasal" at bounding box center [445, 109] width 92 height 11
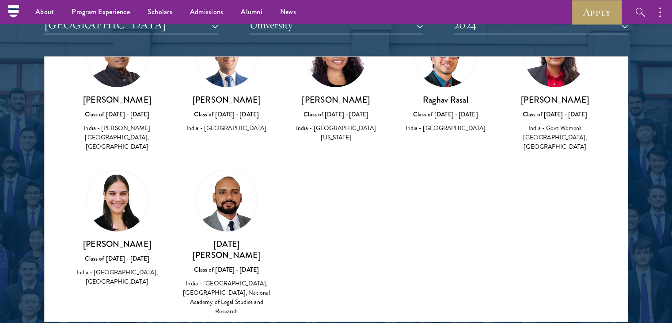
scroll to position [67, 0]
click at [111, 239] on h3 "[PERSON_NAME]" at bounding box center [117, 243] width 92 height 11
drag, startPoint x: 111, startPoint y: 239, endPoint x: 137, endPoint y: 240, distance: 26.1
click at [137, 240] on h3 "[PERSON_NAME]" at bounding box center [117, 243] width 92 height 11
click at [207, 248] on h3 "[DATE][PERSON_NAME]" at bounding box center [227, 249] width 92 height 22
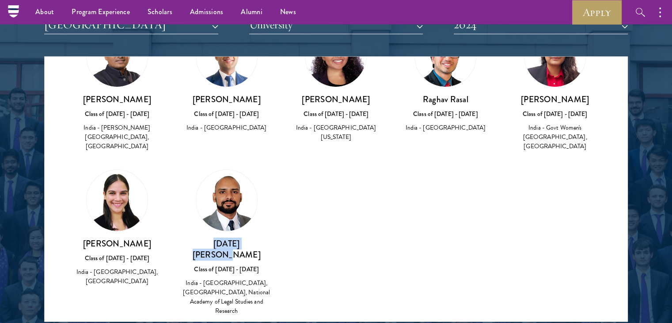
drag, startPoint x: 207, startPoint y: 248, endPoint x: 230, endPoint y: 243, distance: 23.2
click at [230, 243] on h3 "[DATE][PERSON_NAME]" at bounding box center [227, 249] width 92 height 22
click at [298, 256] on div "Amber Class of [DATE] - [DATE] [GEOGRAPHIC_DATA] - [GEOGRAPHIC_DATA] View Bio C…" at bounding box center [336, 178] width 583 height 328
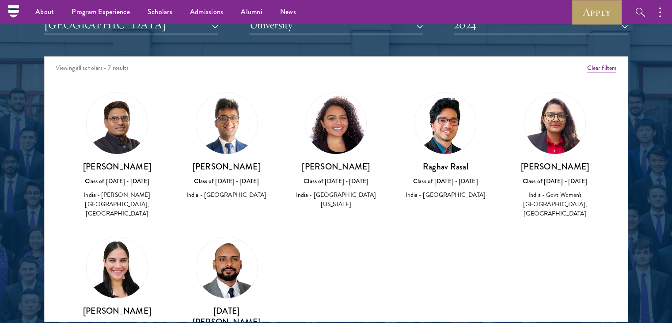
scroll to position [0, 0]
click at [489, 29] on button "2024" at bounding box center [541, 25] width 174 height 18
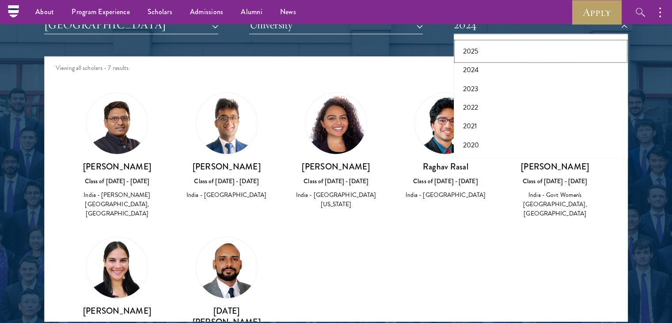
click at [481, 53] on button "2025" at bounding box center [540, 51] width 169 height 19
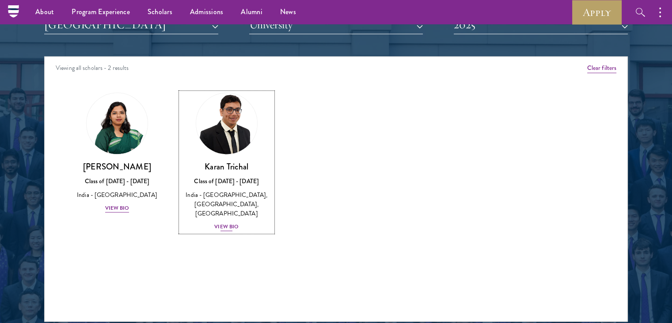
click at [235, 205] on div "India - [GEOGRAPHIC_DATA], [GEOGRAPHIC_DATA], [GEOGRAPHIC_DATA]" at bounding box center [227, 204] width 92 height 28
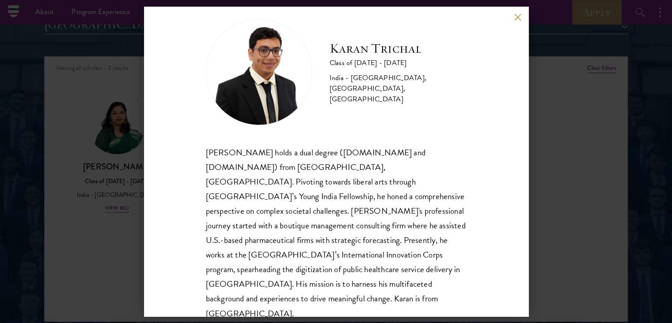
scroll to position [15, 0]
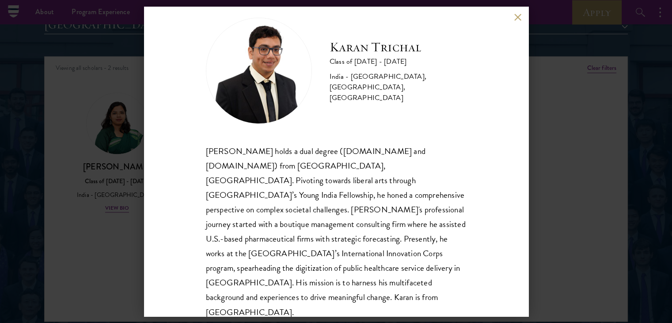
click at [293, 163] on div "[PERSON_NAME] holds a dual degree ([DOMAIN_NAME] and [DOMAIN_NAME]) from [GEOGR…" at bounding box center [336, 231] width 261 height 175
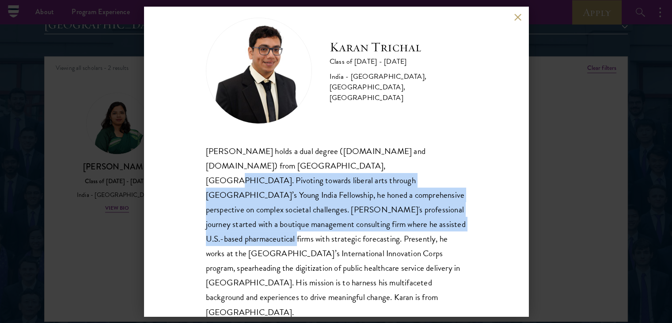
drag, startPoint x: 293, startPoint y: 163, endPoint x: 296, endPoint y: 220, distance: 57.1
click at [296, 220] on div "[PERSON_NAME] holds a dual degree ([DOMAIN_NAME] and [DOMAIN_NAME]) from [GEOGR…" at bounding box center [336, 231] width 261 height 175
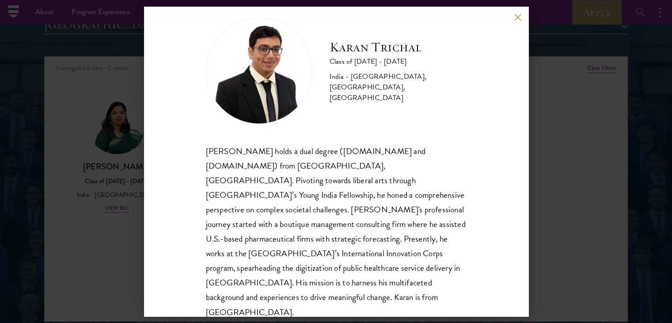
click at [389, 54] on h2 "Karan Trichal" at bounding box center [398, 47] width 137 height 18
drag, startPoint x: 389, startPoint y: 54, endPoint x: 355, endPoint y: 53, distance: 34.1
click at [355, 53] on h2 "Karan Trichal" at bounding box center [398, 47] width 137 height 18
click at [515, 21] on div "[PERSON_NAME] Class of [DATE] - [DATE] [GEOGRAPHIC_DATA] - [GEOGRAPHIC_DATA], […" at bounding box center [336, 161] width 384 height 309
click at [516, 15] on button at bounding box center [518, 17] width 8 height 8
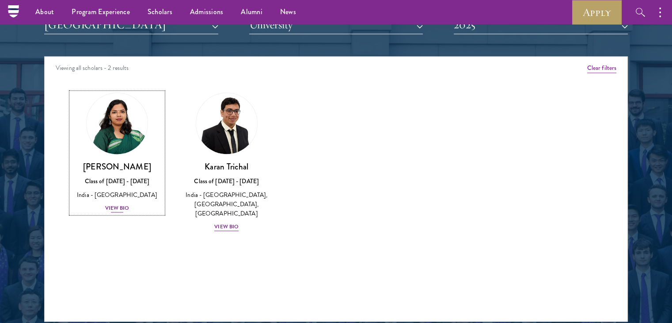
click at [101, 208] on div "[PERSON_NAME] Class of [DATE] - [DATE] [GEOGRAPHIC_DATA] - [GEOGRAPHIC_DATA] Vi…" at bounding box center [117, 187] width 92 height 52
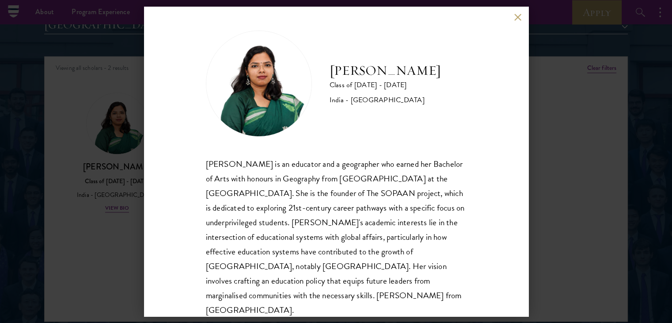
scroll to position [3, 0]
click at [349, 77] on h2 "[PERSON_NAME]" at bounding box center [385, 70] width 111 height 18
drag, startPoint x: 349, startPoint y: 77, endPoint x: 399, endPoint y: 72, distance: 49.7
click at [399, 72] on h2 "[PERSON_NAME]" at bounding box center [385, 70] width 111 height 18
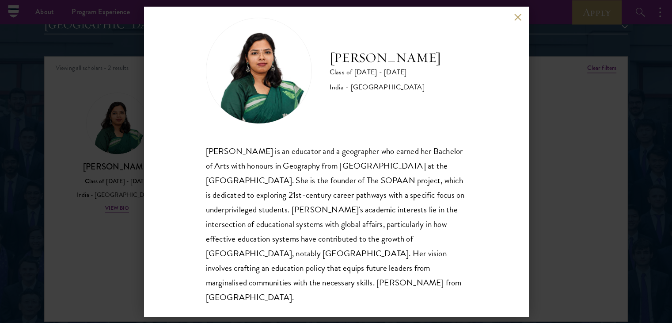
click at [518, 21] on div "[PERSON_NAME] Class of [DATE] - [DATE] [GEOGRAPHIC_DATA] - [GEOGRAPHIC_DATA] [P…" at bounding box center [336, 161] width 384 height 309
click at [516, 18] on button at bounding box center [518, 17] width 8 height 8
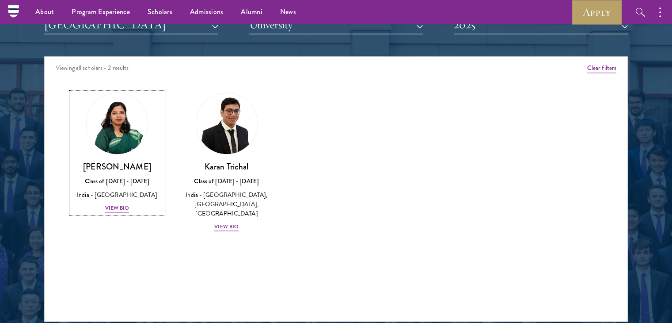
scroll to position [930, 0]
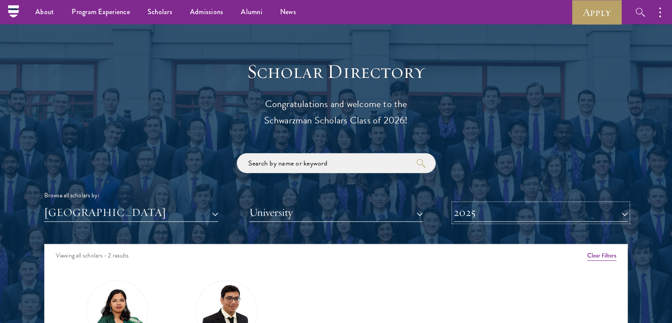
click at [518, 212] on button "2025" at bounding box center [541, 212] width 174 height 18
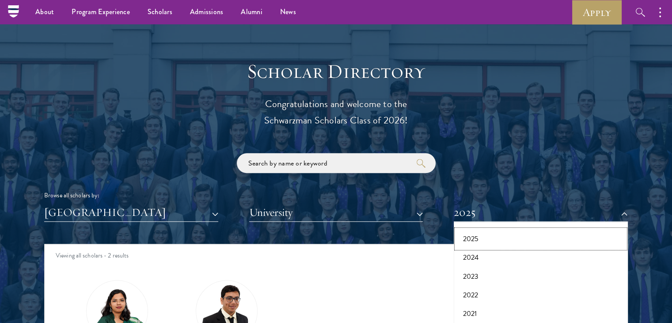
click at [488, 241] on button "2025" at bounding box center [540, 238] width 169 height 19
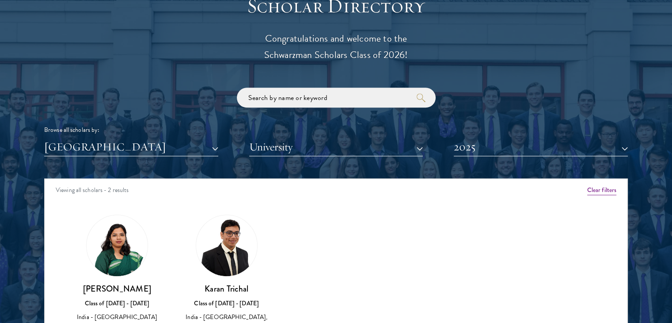
scroll to position [1052, 0]
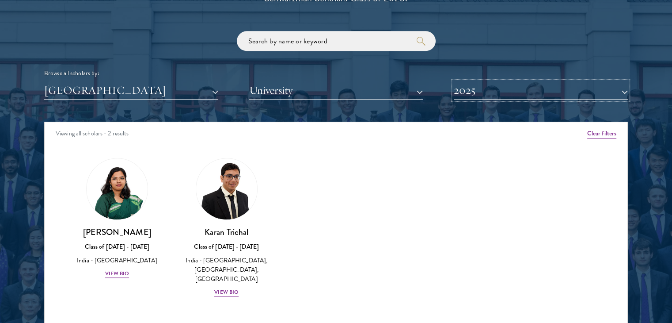
click at [479, 91] on button "2025" at bounding box center [541, 90] width 174 height 18
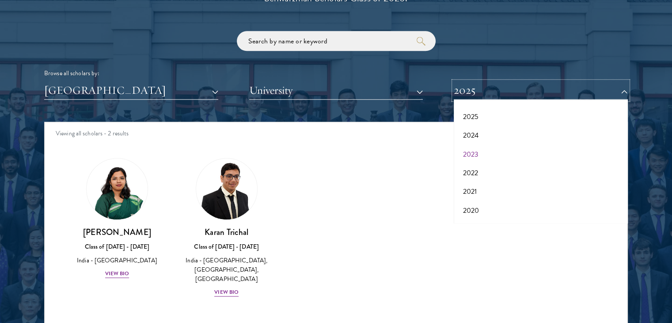
scroll to position [0, 0]
click at [476, 133] on button "2026" at bounding box center [540, 134] width 169 height 19
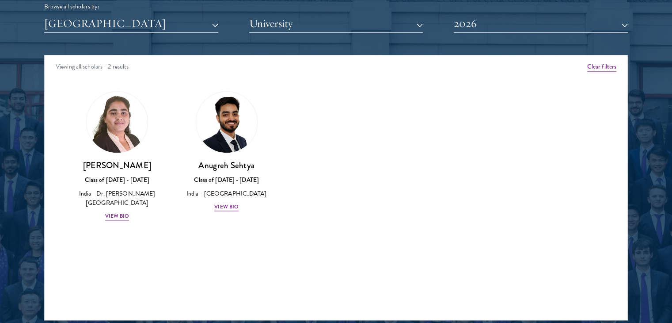
scroll to position [1119, 0]
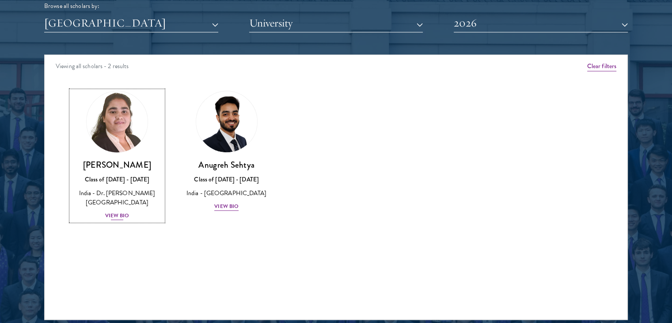
click at [103, 163] on h3 "[PERSON_NAME]" at bounding box center [117, 164] width 92 height 11
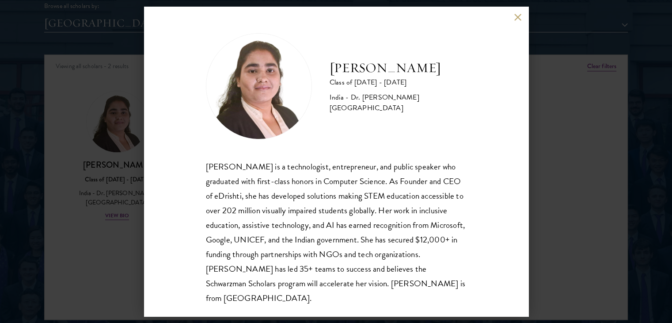
click at [343, 72] on h2 "[PERSON_NAME]" at bounding box center [398, 68] width 137 height 18
drag, startPoint x: 343, startPoint y: 72, endPoint x: 362, endPoint y: 71, distance: 19.5
click at [362, 71] on h2 "[PERSON_NAME]" at bounding box center [398, 68] width 137 height 18
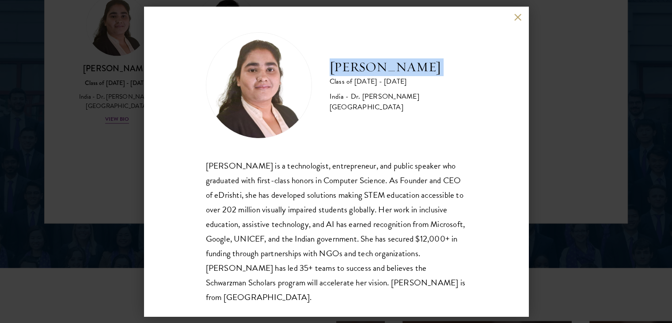
scroll to position [1225, 0]
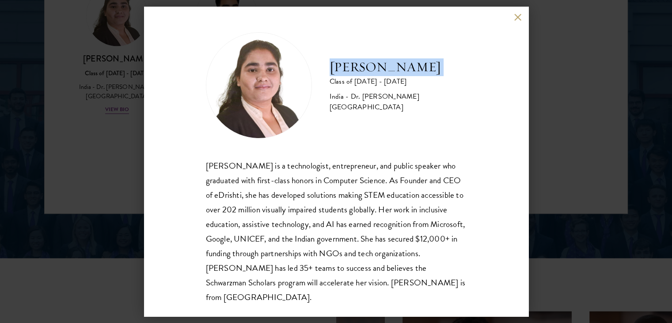
click at [511, 20] on div "[PERSON_NAME] Class of [DATE] - [DATE] [GEOGRAPHIC_DATA] - Dr. [PERSON_NAME][GE…" at bounding box center [336, 161] width 384 height 309
click at [516, 20] on button at bounding box center [518, 17] width 8 height 8
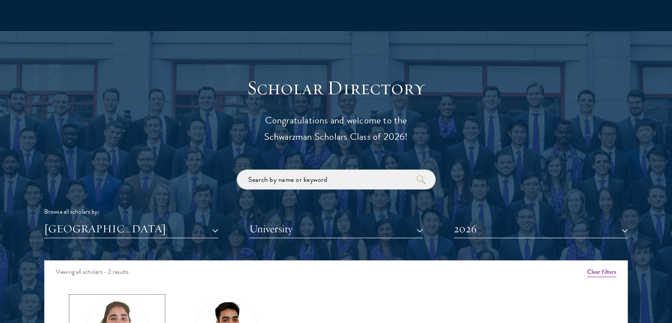
scroll to position [916, 0]
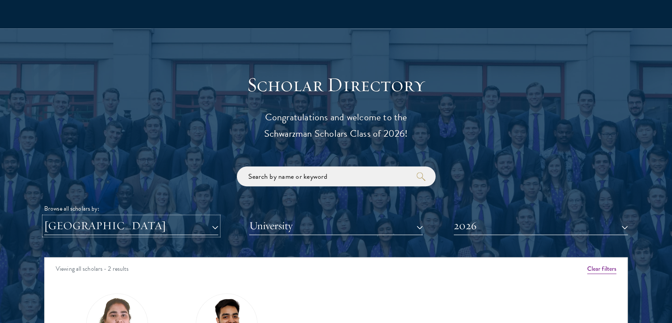
click at [205, 231] on button "[GEOGRAPHIC_DATA]" at bounding box center [131, 226] width 174 height 18
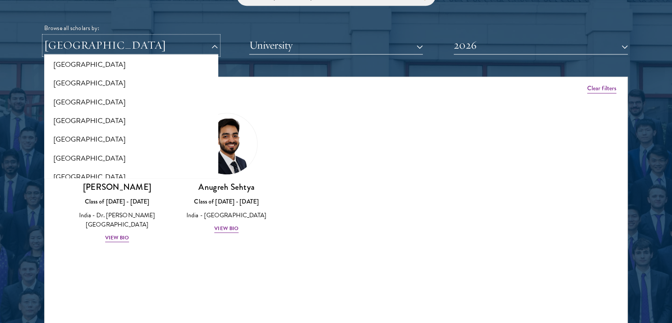
scroll to position [0, 0]
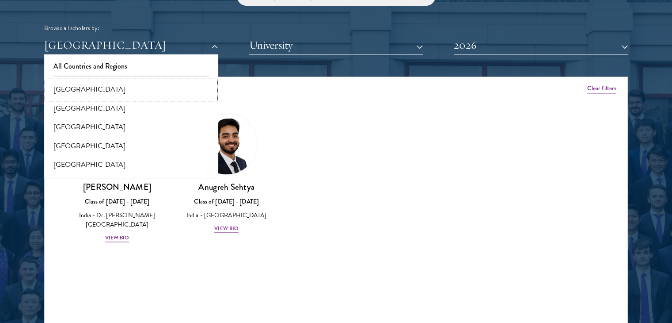
click at [83, 87] on button "[GEOGRAPHIC_DATA]" at bounding box center [131, 89] width 169 height 19
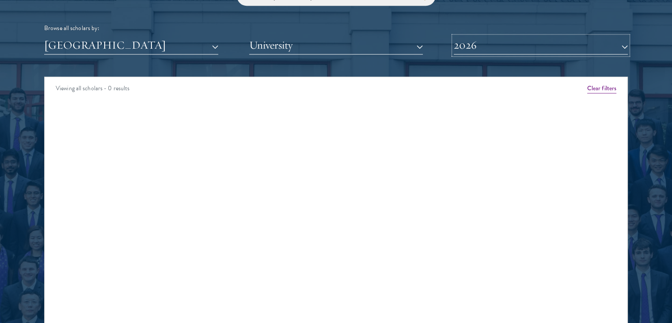
click at [466, 50] on button "2026" at bounding box center [541, 45] width 174 height 18
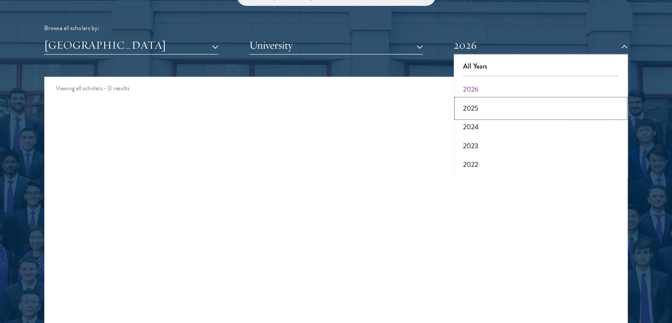
click at [471, 105] on button "2025" at bounding box center [540, 108] width 169 height 19
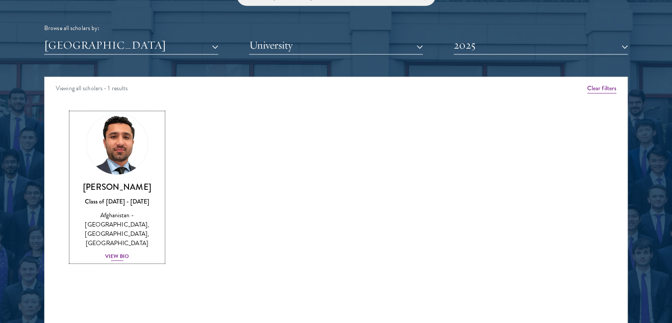
click at [123, 229] on div "Afghanistan - [GEOGRAPHIC_DATA], [GEOGRAPHIC_DATA], [GEOGRAPHIC_DATA]" at bounding box center [117, 228] width 92 height 37
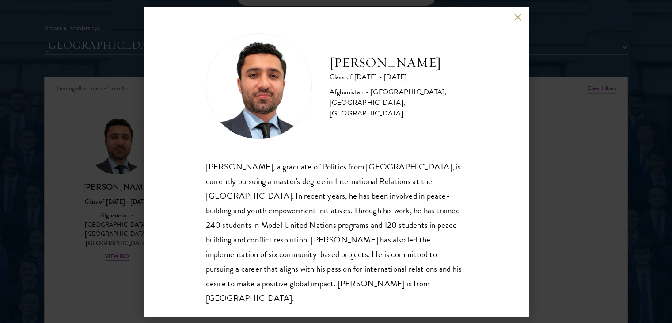
scroll to position [1, 0]
click at [515, 20] on button at bounding box center [518, 17] width 8 height 8
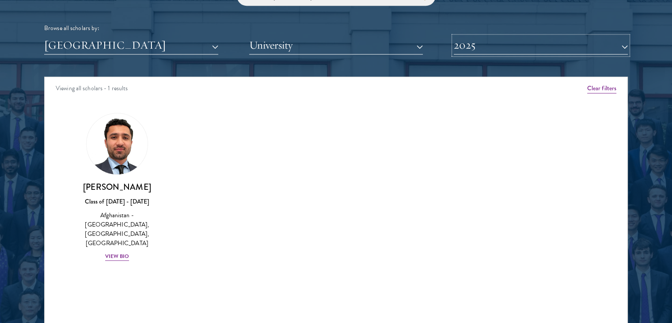
click at [507, 42] on button "2025" at bounding box center [541, 45] width 174 height 18
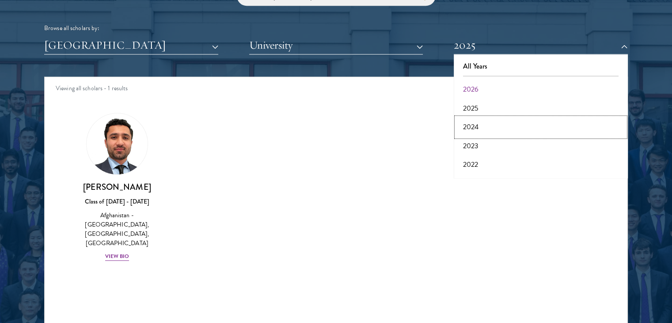
click at [476, 125] on button "2024" at bounding box center [540, 127] width 169 height 19
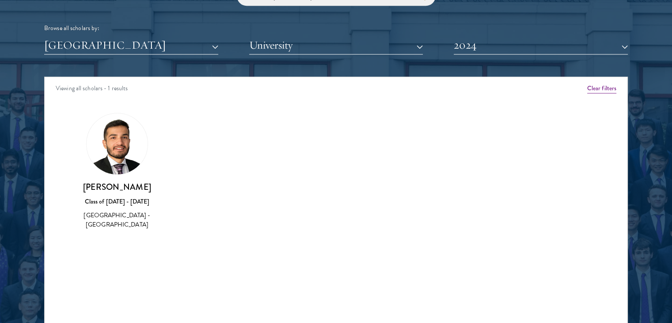
click at [123, 169] on img at bounding box center [117, 143] width 61 height 61
click at [463, 53] on div "Scholar Directory Congratulations and welcome to the Schwarzman Scholars Class …" at bounding box center [336, 116] width 584 height 449
click at [463, 53] on button "2024" at bounding box center [541, 45] width 174 height 18
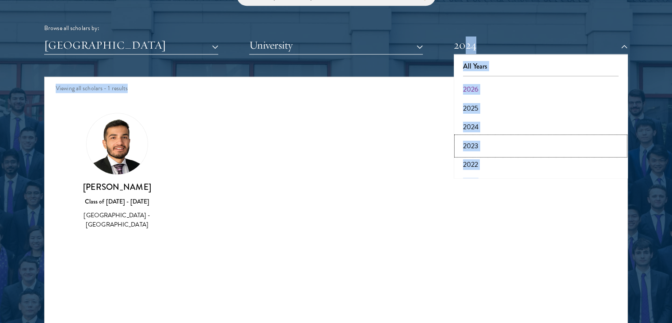
click at [470, 141] on button "2023" at bounding box center [540, 146] width 169 height 19
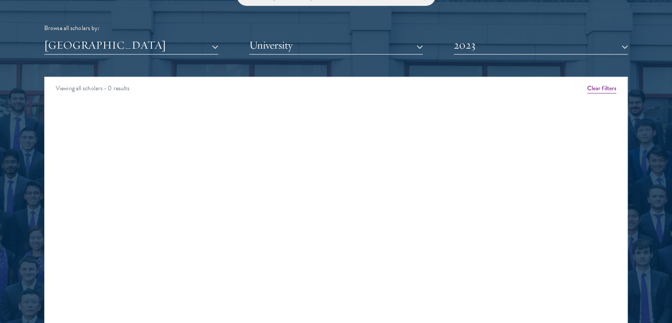
click at [487, 87] on div "Viewing all scholars - 0 results" at bounding box center [336, 89] width 583 height 25
click at [504, 48] on button "2023" at bounding box center [541, 45] width 174 height 18
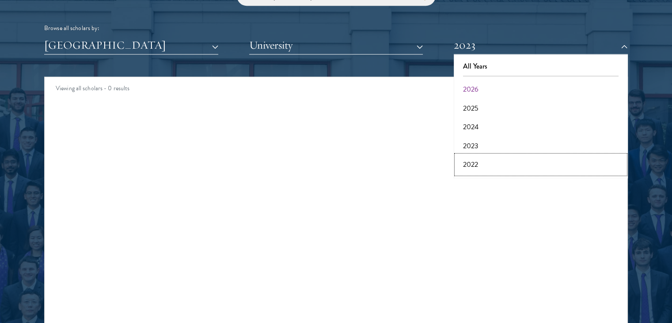
click at [477, 167] on button "2022" at bounding box center [540, 164] width 169 height 19
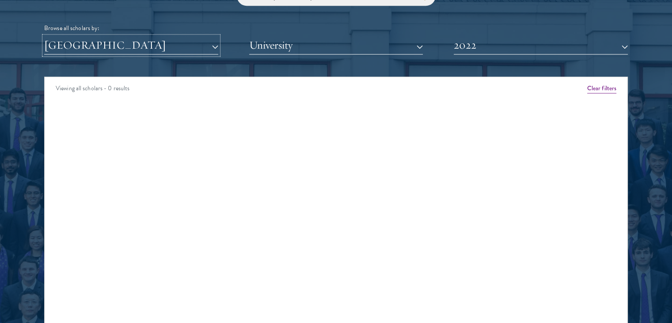
click at [191, 49] on button "[GEOGRAPHIC_DATA]" at bounding box center [131, 45] width 174 height 18
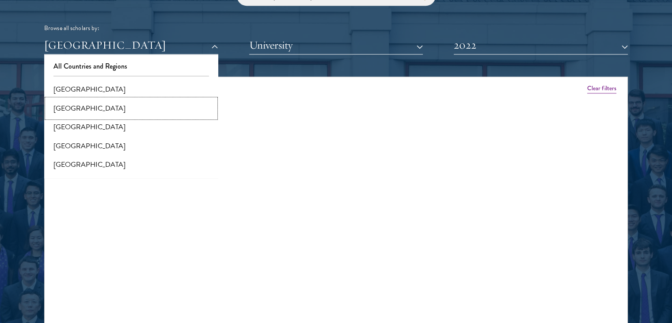
click at [111, 110] on button "[GEOGRAPHIC_DATA]" at bounding box center [131, 108] width 169 height 19
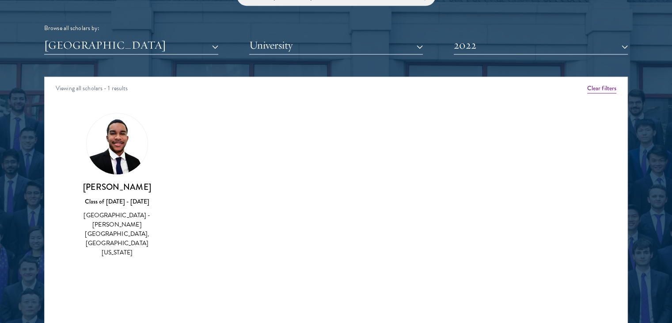
click at [312, 124] on div "Amber Class of [DATE] - [DATE] [GEOGRAPHIC_DATA] - [GEOGRAPHIC_DATA] View Bio C…" at bounding box center [336, 193] width 583 height 182
click at [499, 46] on button "2022" at bounding box center [541, 45] width 174 height 18
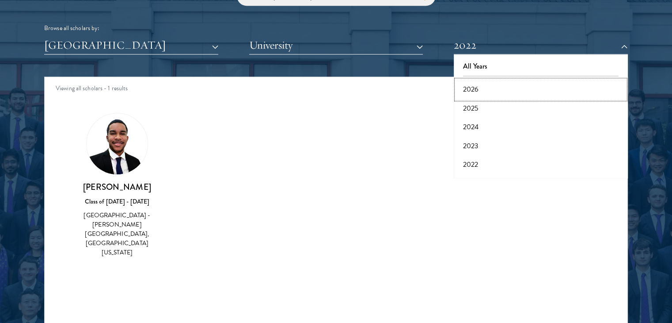
click at [479, 91] on button "2026" at bounding box center [540, 89] width 169 height 19
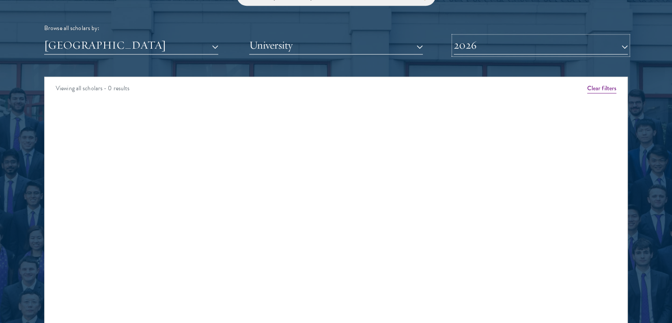
click at [498, 42] on button "2026" at bounding box center [541, 45] width 174 height 18
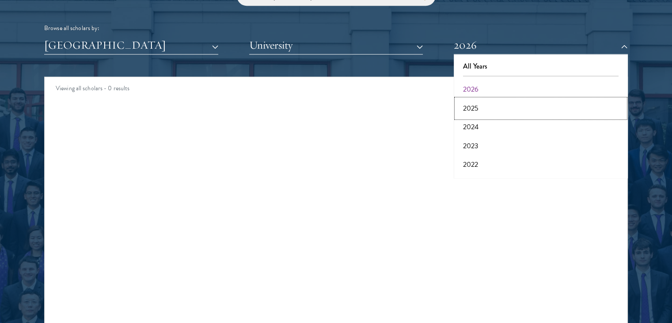
click at [476, 106] on button "2025" at bounding box center [540, 108] width 169 height 19
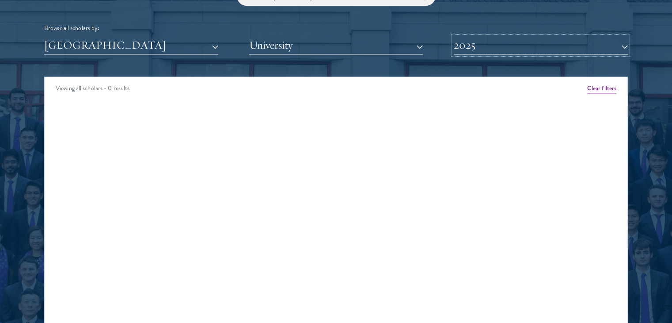
click at [497, 50] on button "2025" at bounding box center [541, 45] width 174 height 18
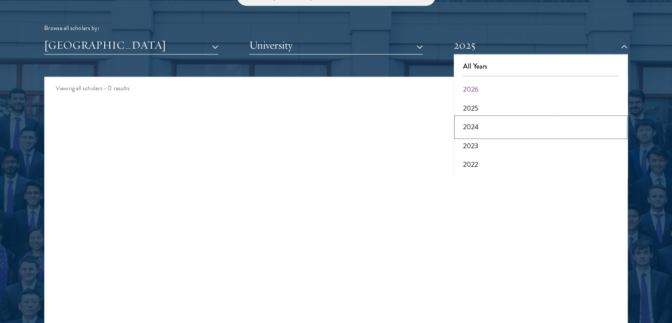
click at [471, 126] on button "2024" at bounding box center [540, 127] width 169 height 19
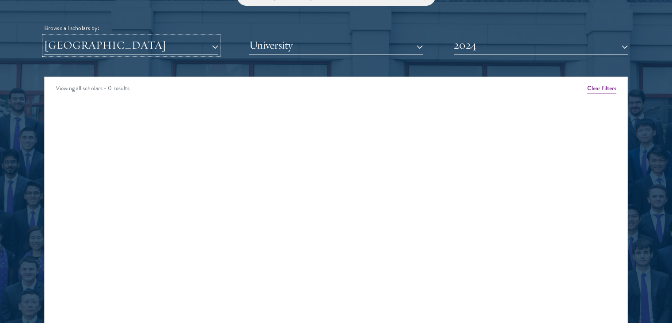
click at [184, 49] on button "[GEOGRAPHIC_DATA]" at bounding box center [131, 45] width 174 height 18
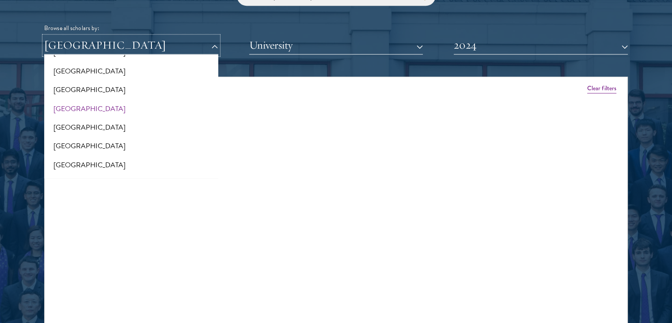
scroll to position [38, 0]
click at [80, 120] on button "[GEOGRAPHIC_DATA]" at bounding box center [131, 126] width 169 height 19
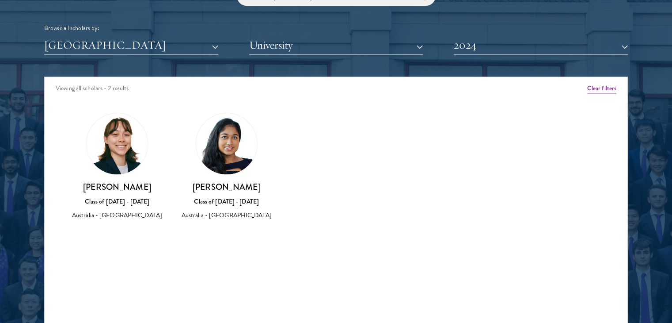
click at [229, 187] on h3 "[PERSON_NAME]" at bounding box center [227, 186] width 92 height 11
click at [224, 138] on img at bounding box center [226, 143] width 61 height 61
click at [103, 52] on button "[GEOGRAPHIC_DATA]" at bounding box center [131, 45] width 174 height 18
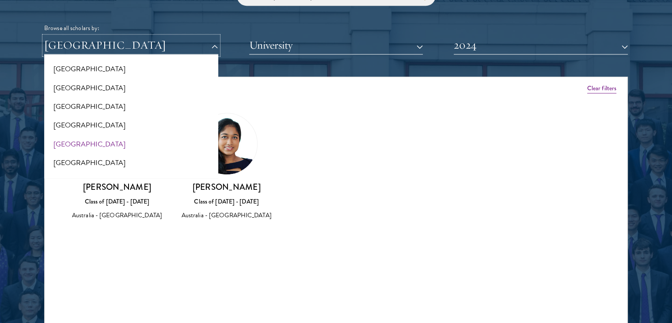
scroll to position [60, 0]
click at [87, 129] on button "[GEOGRAPHIC_DATA]" at bounding box center [131, 123] width 169 height 19
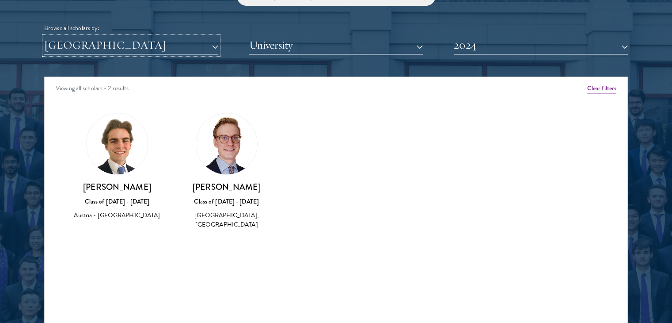
click at [78, 41] on button "[GEOGRAPHIC_DATA]" at bounding box center [131, 45] width 174 height 18
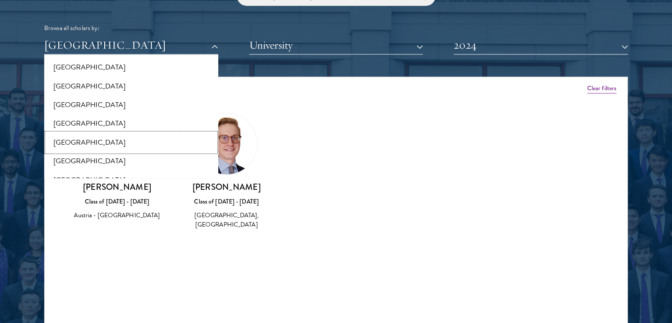
click at [75, 141] on button "[GEOGRAPHIC_DATA]" at bounding box center [131, 142] width 169 height 19
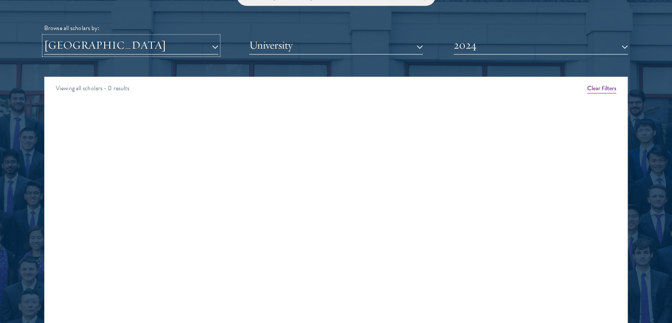
click at [145, 50] on button "[GEOGRAPHIC_DATA]" at bounding box center [131, 45] width 174 height 18
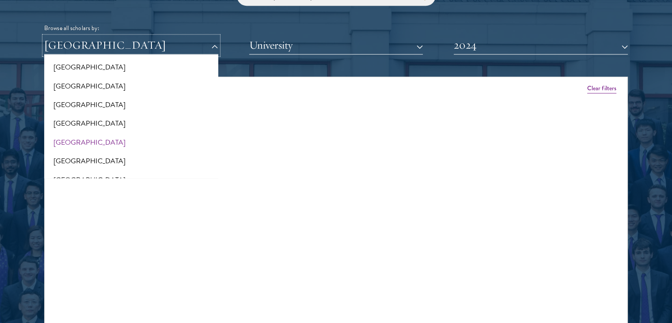
scroll to position [95, 0]
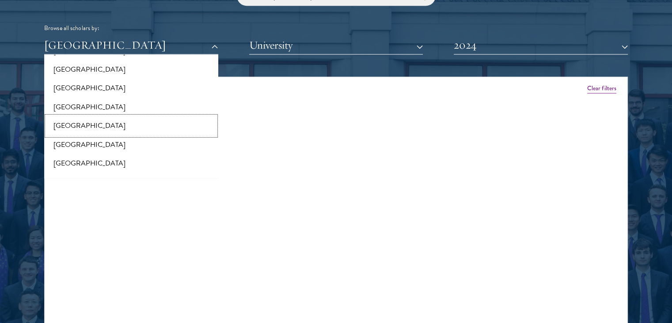
click at [131, 126] on button "[GEOGRAPHIC_DATA]" at bounding box center [131, 125] width 169 height 19
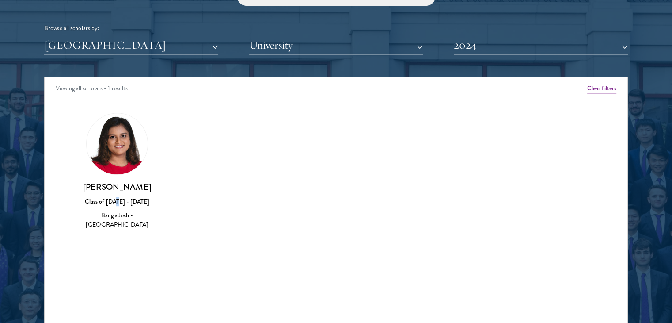
drag, startPoint x: 120, startPoint y: 205, endPoint x: 125, endPoint y: 191, distance: 14.4
click at [125, 191] on div "[PERSON_NAME] Class of [DATE] - [DATE] [GEOGRAPHIC_DATA] - [GEOGRAPHIC_DATA]" at bounding box center [117, 205] width 92 height 49
click at [125, 191] on h3 "[PERSON_NAME]" at bounding box center [117, 186] width 92 height 11
click at [182, 51] on button "[GEOGRAPHIC_DATA]" at bounding box center [131, 45] width 174 height 18
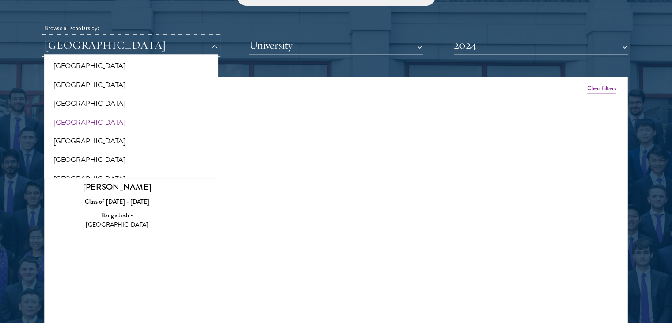
scroll to position [118, 0]
click at [135, 124] on button "[GEOGRAPHIC_DATA]" at bounding box center [131, 122] width 169 height 19
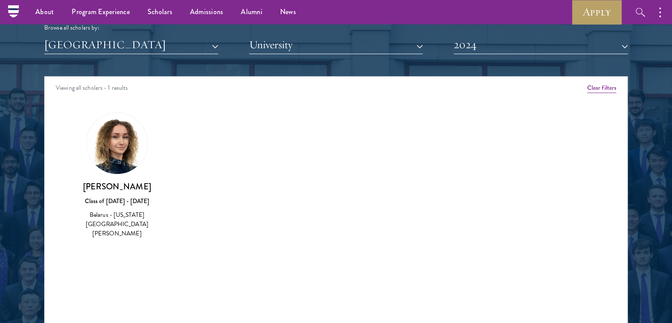
scroll to position [1097, 0]
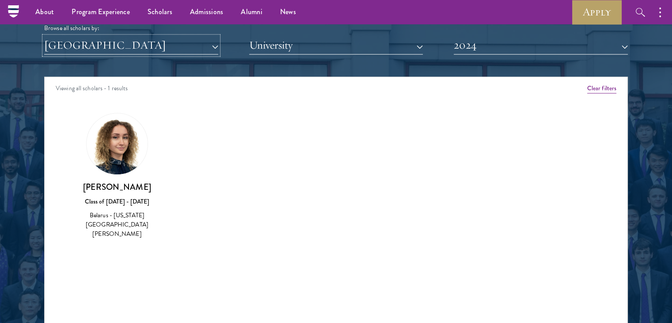
click at [154, 48] on button "[GEOGRAPHIC_DATA]" at bounding box center [131, 45] width 174 height 18
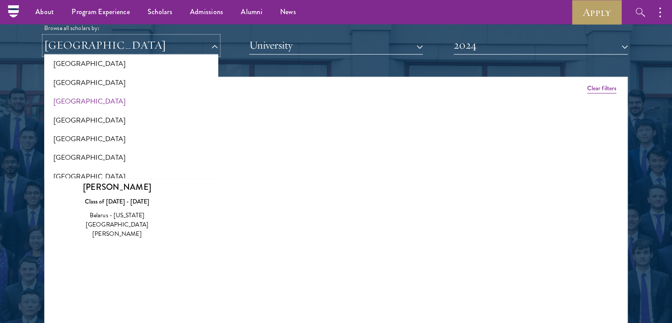
scroll to position [213, 0]
click at [97, 115] on button "[GEOGRAPHIC_DATA]" at bounding box center [131, 119] width 169 height 19
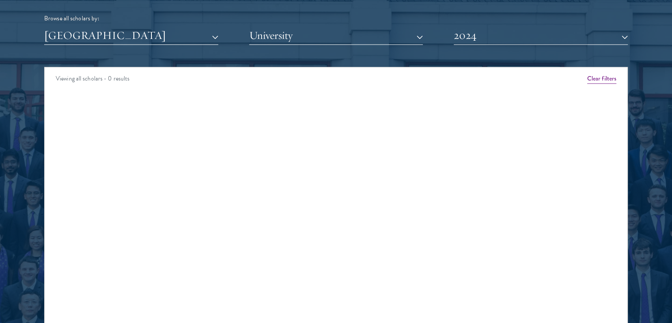
scroll to position [1103, 0]
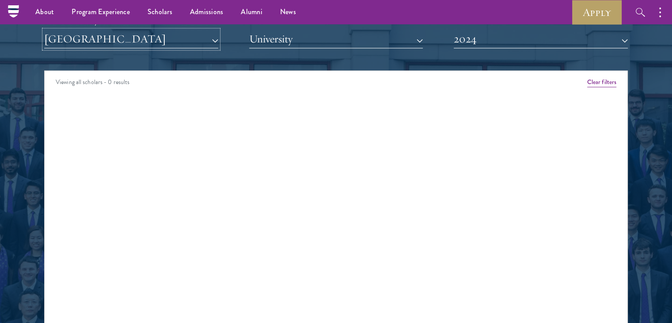
click at [136, 38] on button "[GEOGRAPHIC_DATA]" at bounding box center [131, 39] width 174 height 18
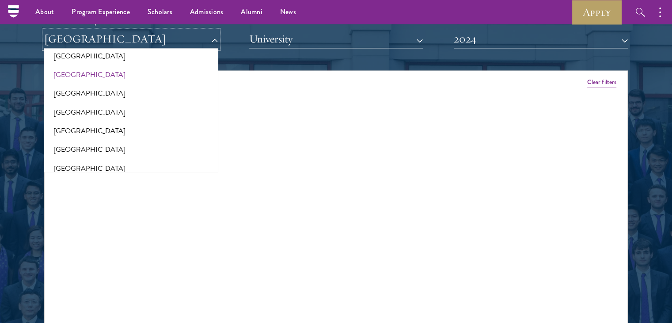
scroll to position [271, 0]
click at [97, 110] on button "[GEOGRAPHIC_DATA]" at bounding box center [131, 112] width 169 height 19
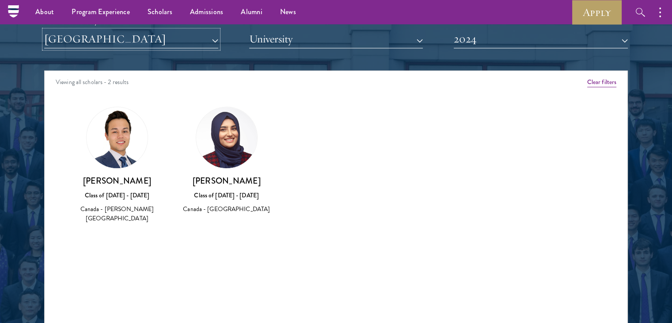
click at [142, 42] on button "[GEOGRAPHIC_DATA]" at bounding box center [131, 39] width 174 height 18
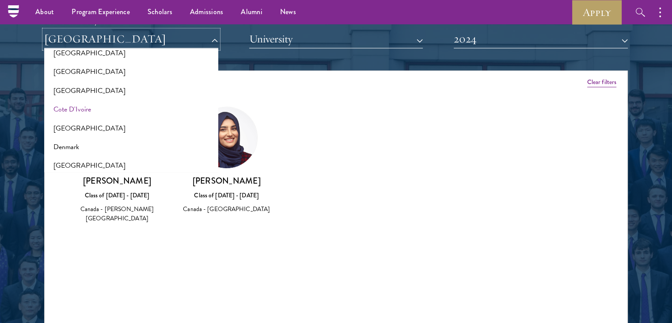
scroll to position [349, 0]
click at [97, 91] on button "[GEOGRAPHIC_DATA]" at bounding box center [131, 90] width 169 height 19
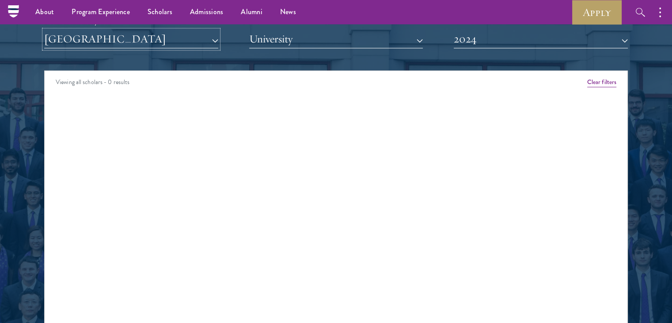
click at [137, 45] on button "[GEOGRAPHIC_DATA]" at bounding box center [131, 39] width 174 height 18
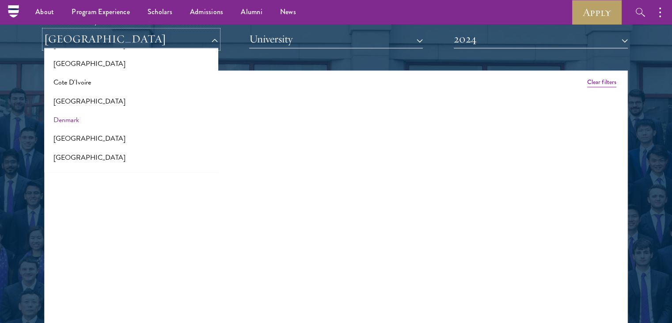
scroll to position [378, 0]
click at [107, 137] on button "[GEOGRAPHIC_DATA]" at bounding box center [131, 136] width 169 height 19
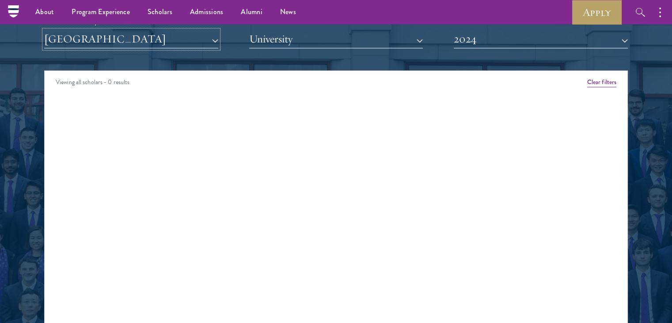
click at [135, 41] on button "[GEOGRAPHIC_DATA]" at bounding box center [131, 39] width 174 height 18
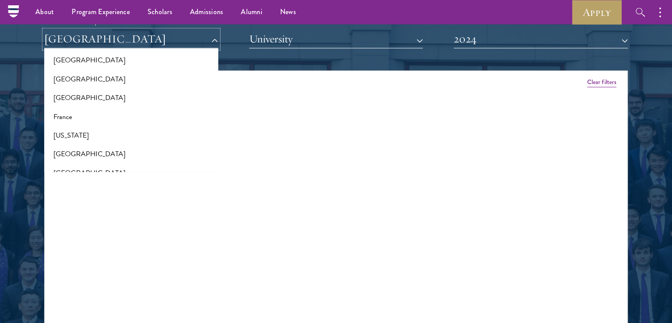
scroll to position [466, 0]
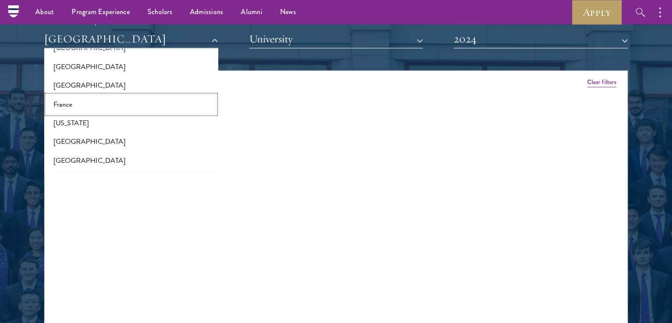
click at [107, 95] on button "France" at bounding box center [131, 104] width 169 height 19
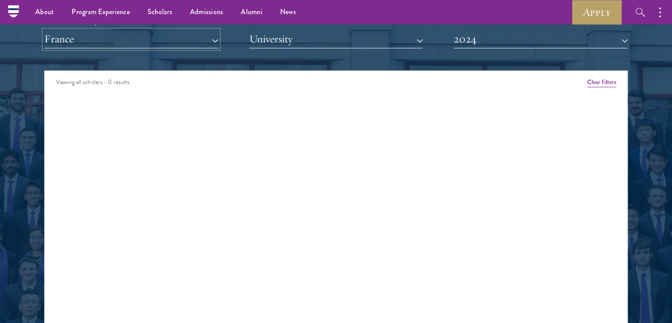
click at [138, 40] on button "France" at bounding box center [131, 39] width 174 height 18
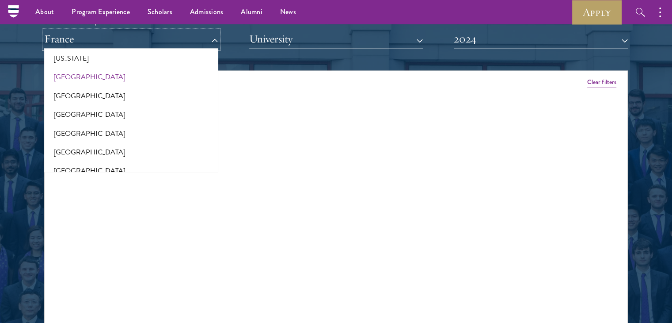
scroll to position [531, 0]
click at [115, 118] on button "[GEOGRAPHIC_DATA]" at bounding box center [131, 114] width 169 height 19
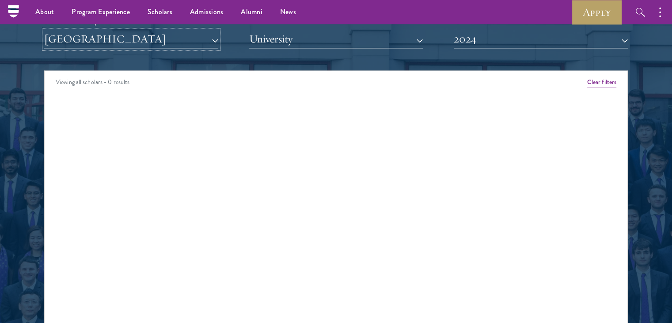
click at [150, 36] on button "[GEOGRAPHIC_DATA]" at bounding box center [131, 39] width 174 height 18
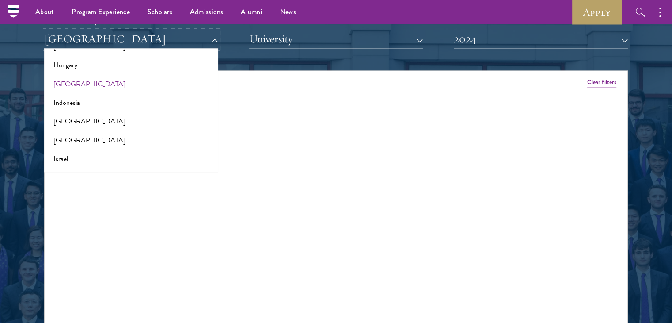
scroll to position [674, 0]
click at [103, 125] on button "[GEOGRAPHIC_DATA]" at bounding box center [131, 120] width 169 height 19
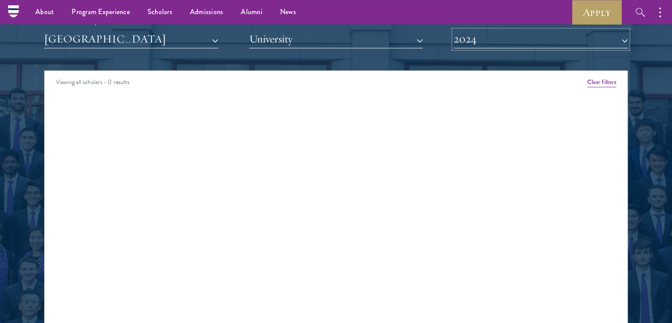
click at [472, 41] on button "2024" at bounding box center [541, 39] width 174 height 18
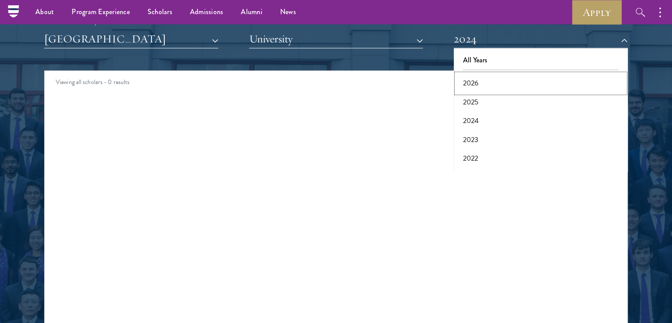
click at [474, 78] on button "2026" at bounding box center [540, 83] width 169 height 19
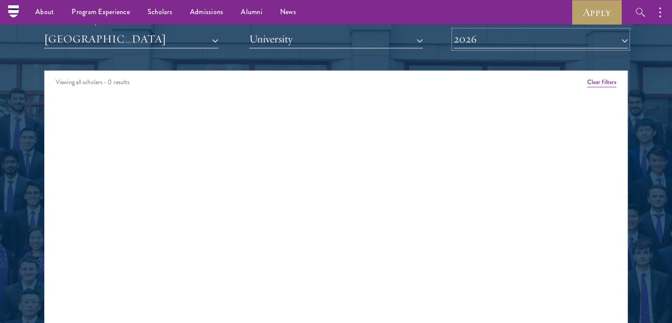
click at [486, 38] on button "2026" at bounding box center [541, 39] width 174 height 18
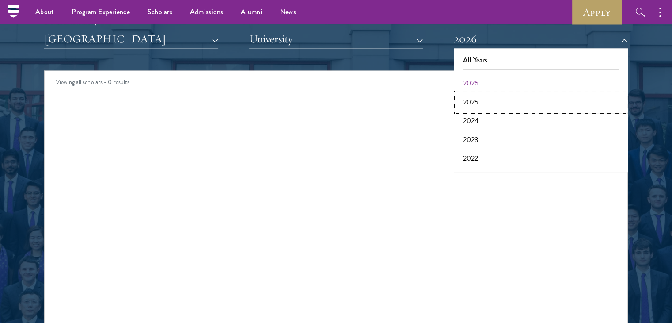
click at [479, 107] on button "2025" at bounding box center [540, 102] width 169 height 19
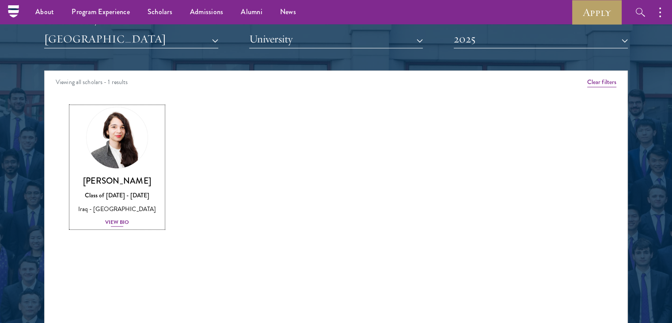
click at [116, 224] on div "View Bio" at bounding box center [117, 222] width 24 height 8
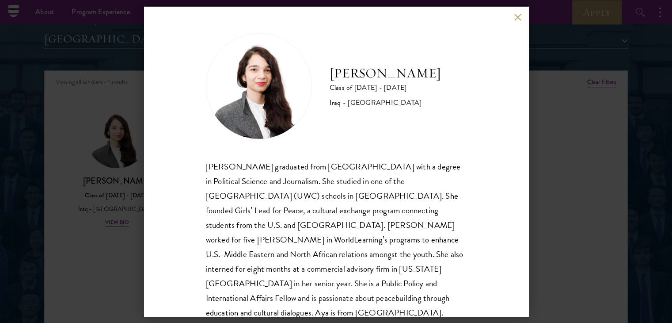
click at [518, 20] on button at bounding box center [518, 17] width 8 height 8
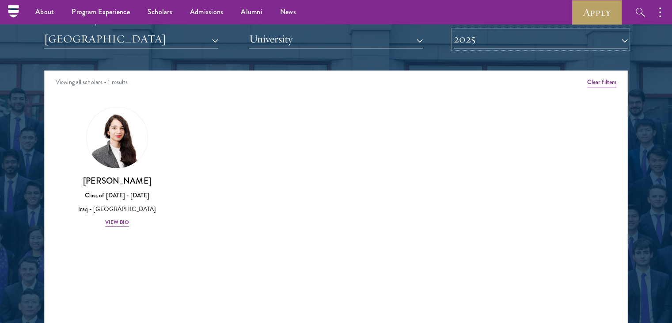
click at [518, 45] on button "2025" at bounding box center [541, 39] width 174 height 18
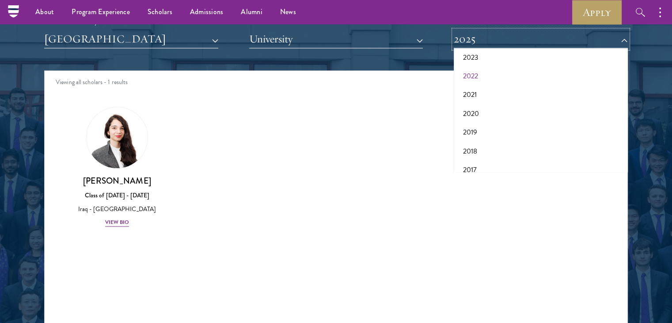
scroll to position [85, 0]
click at [502, 104] on button "2020" at bounding box center [540, 111] width 169 height 19
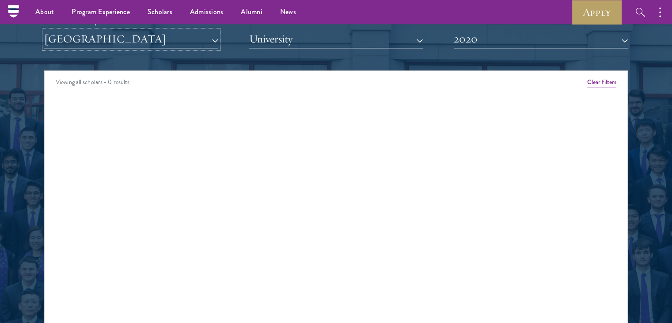
click at [153, 41] on button "[GEOGRAPHIC_DATA]" at bounding box center [131, 39] width 174 height 18
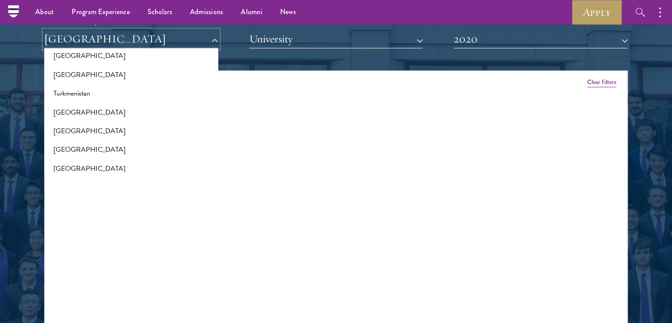
scroll to position [1823, 0]
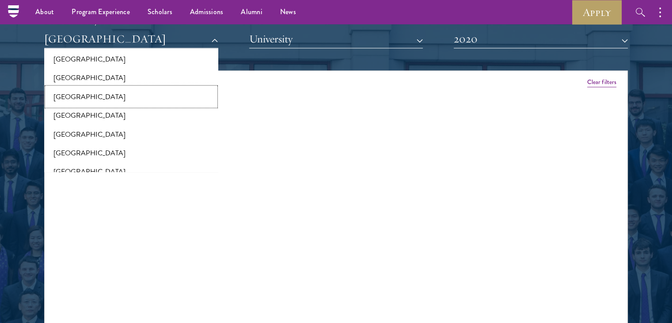
click at [147, 99] on button "[GEOGRAPHIC_DATA]" at bounding box center [131, 96] width 169 height 19
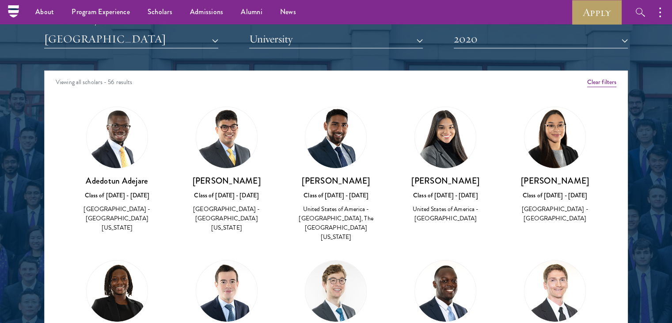
click at [121, 154] on img at bounding box center [117, 137] width 61 height 61
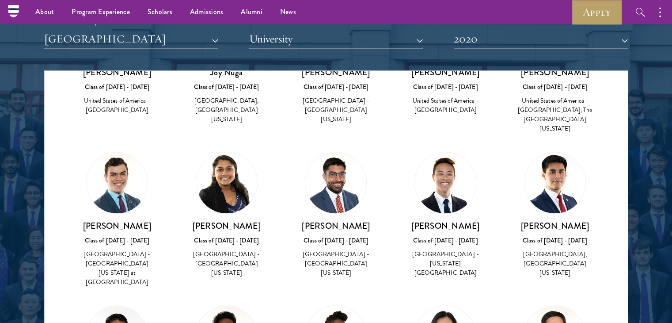
scroll to position [1283, 0]
